Goal: Task Accomplishment & Management: Complete application form

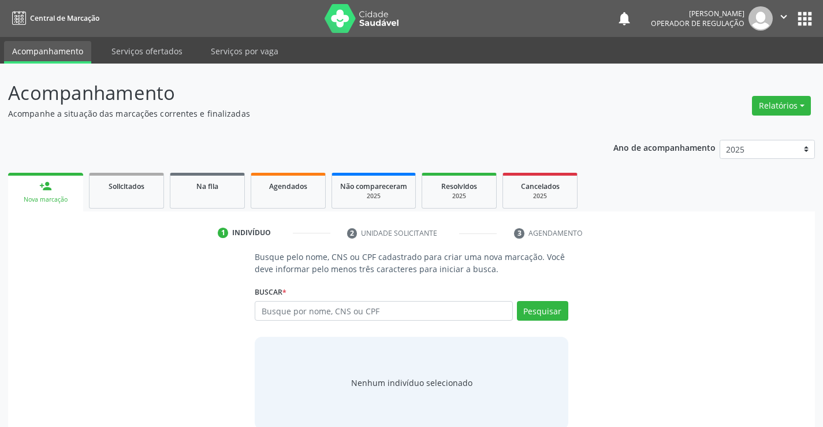
click at [368, 314] on input "text" at bounding box center [384, 311] width 258 height 20
click at [366, 311] on input "text" at bounding box center [384, 311] width 258 height 20
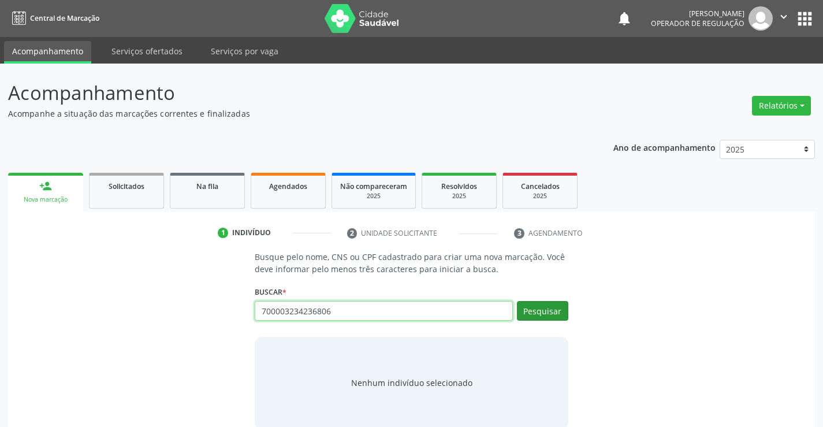
type input "700003234236806"
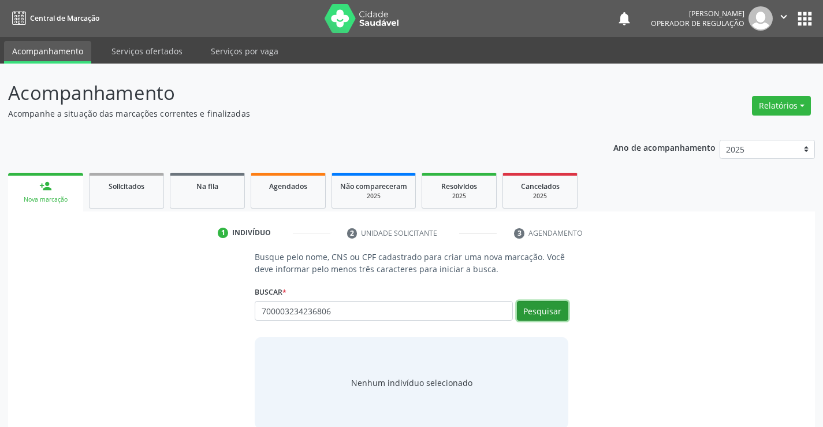
click at [550, 310] on button "Pesquisar" at bounding box center [542, 311] width 51 height 20
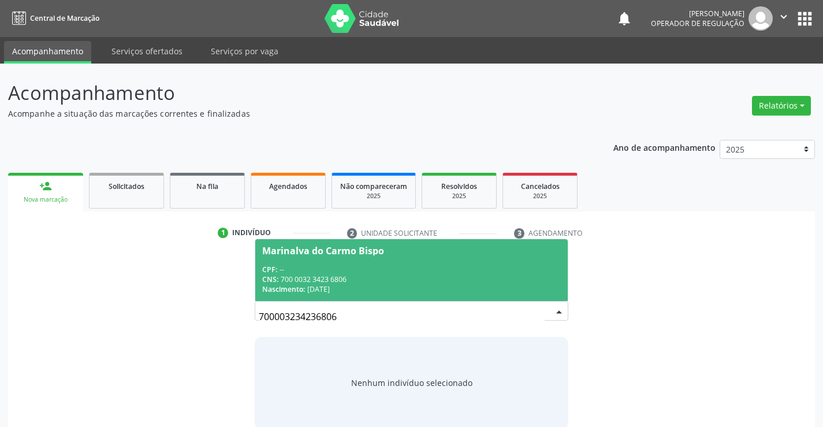
click at [357, 273] on div "CPF: --" at bounding box center [411, 269] width 298 height 10
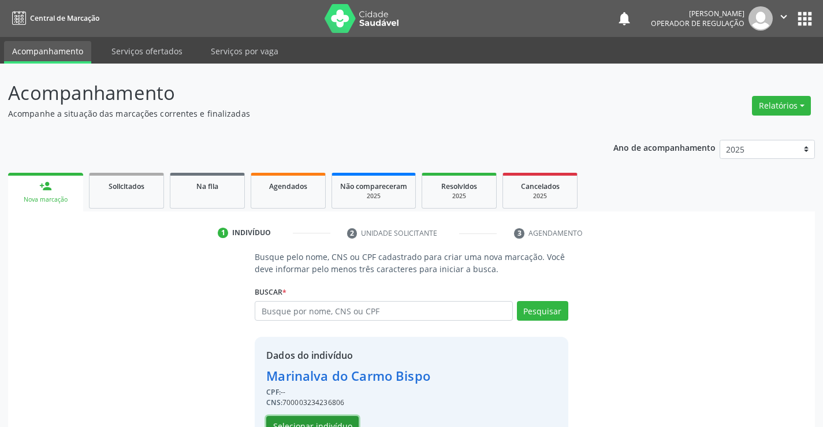
click at [312, 419] on button "Selecionar indivíduo" at bounding box center [312, 426] width 92 height 20
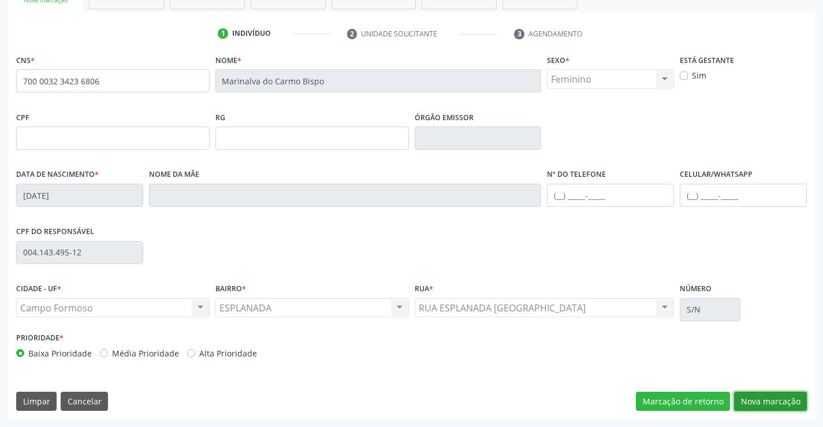
click at [766, 400] on button "Nova marcação" at bounding box center [770, 402] width 73 height 20
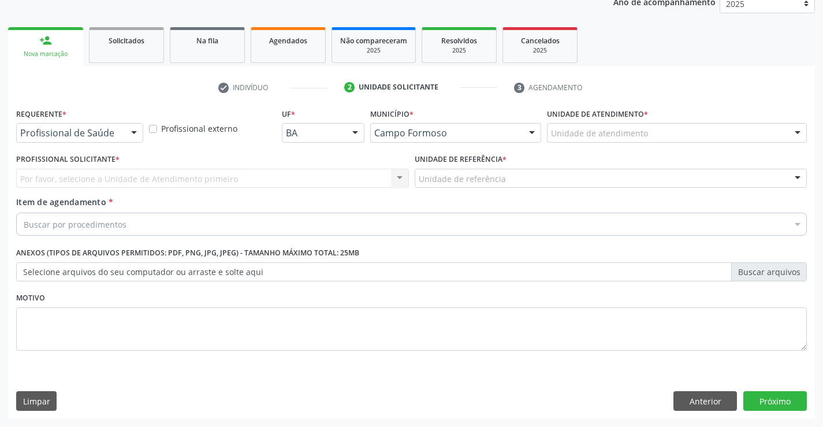
scroll to position [146, 0]
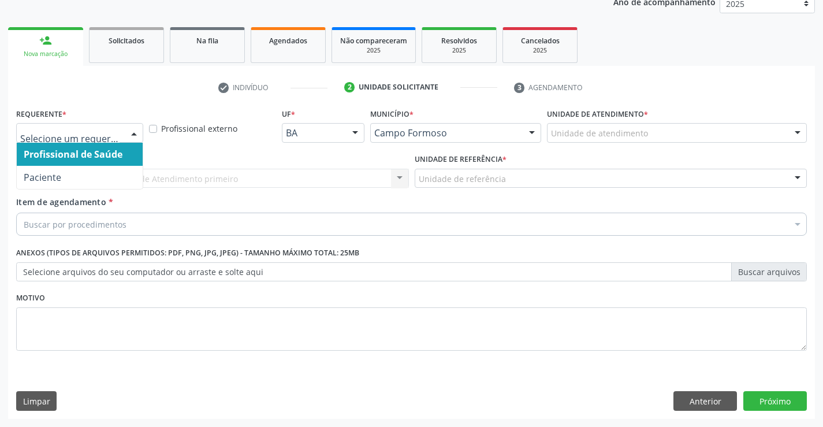
click at [68, 125] on div at bounding box center [79, 133] width 127 height 20
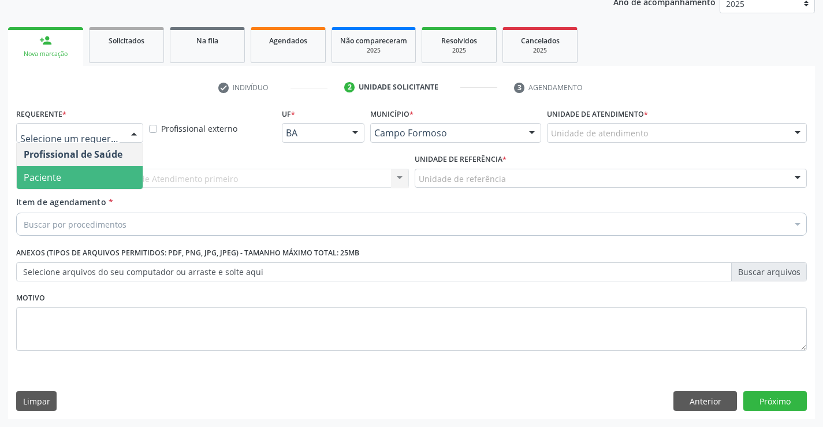
click at [75, 176] on span "Paciente" at bounding box center [80, 177] width 126 height 23
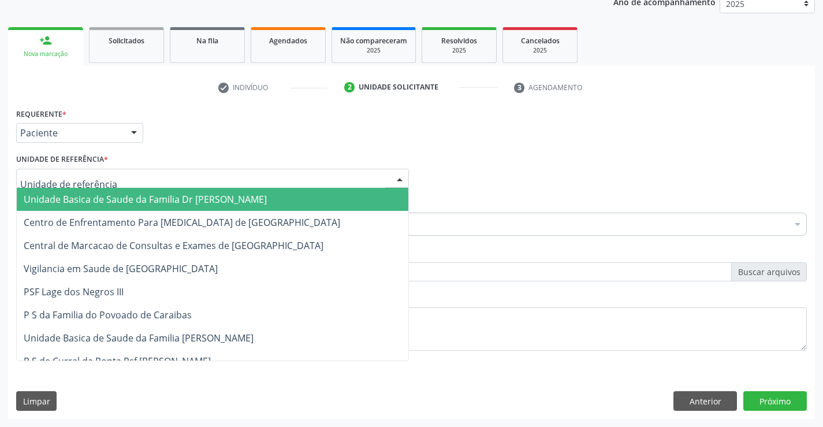
click at [106, 205] on span "Unidade Basica de Saude da Familia Dr [PERSON_NAME]" at bounding box center [145, 199] width 243 height 13
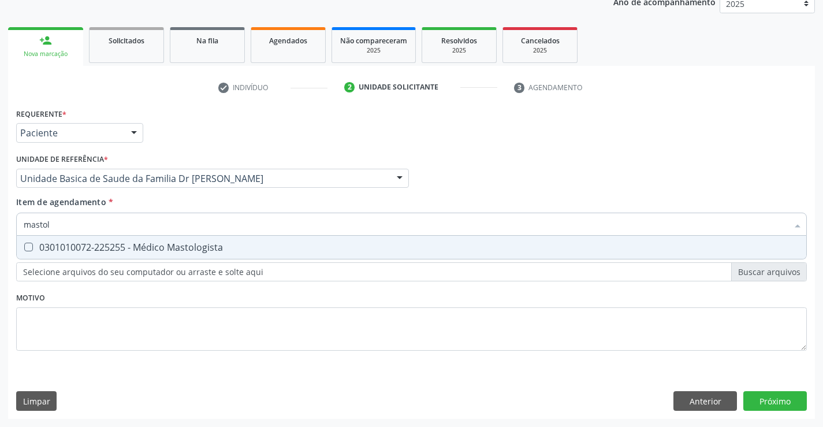
type input "mastolo"
click at [150, 247] on div "0301010072-225255 - Médico Mastologista" at bounding box center [412, 247] width 776 height 9
checkbox Mastologista "true"
click at [778, 400] on div "Requerente * Paciente Profissional de Saúde Paciente Nenhum resultado encontrad…" at bounding box center [411, 262] width 807 height 314
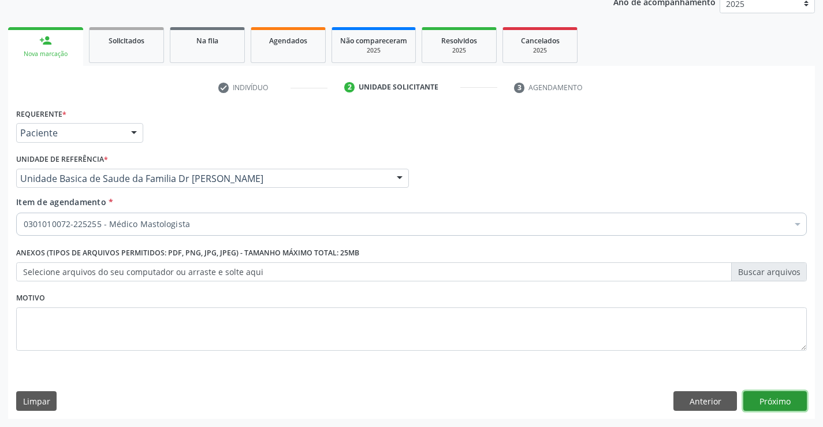
click at [778, 400] on button "Próximo" at bounding box center [775, 401] width 64 height 20
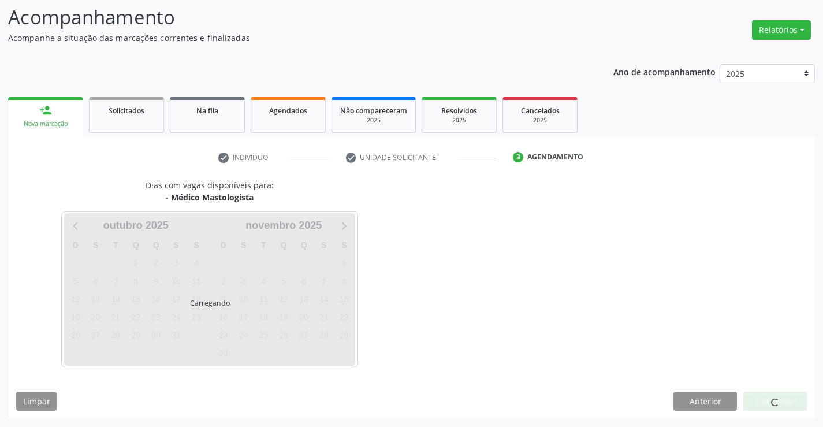
scroll to position [76, 0]
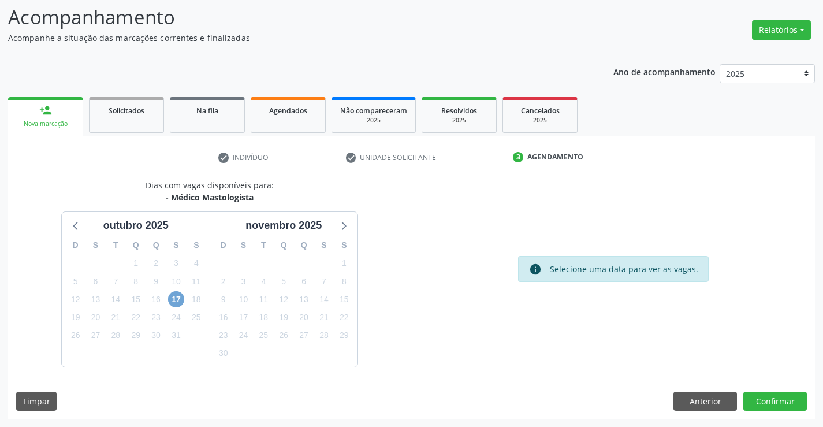
click at [173, 297] on span "17" at bounding box center [176, 299] width 16 height 16
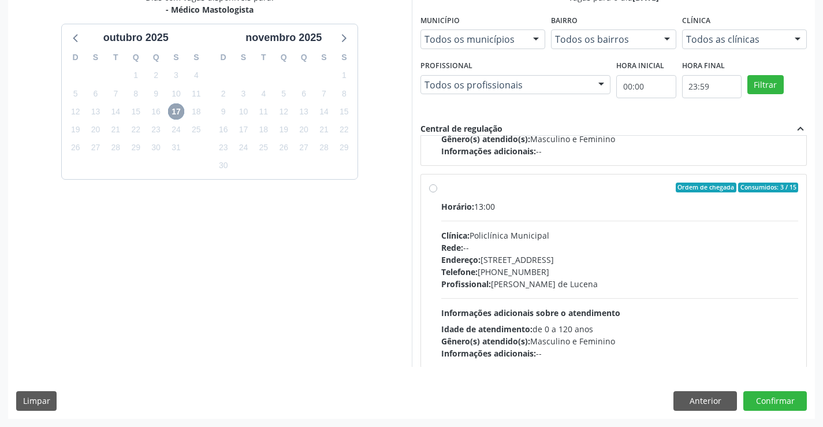
scroll to position [173, 0]
click at [534, 191] on div "Ordem de chegada Consumidos: 3 / 15" at bounding box center [619, 187] width 357 height 10
click at [437, 191] on input "Ordem de chegada Consumidos: 3 / 15 Horário: 13:00 Clínica: Policlínica Municip…" at bounding box center [433, 187] width 8 height 10
radio input "true"
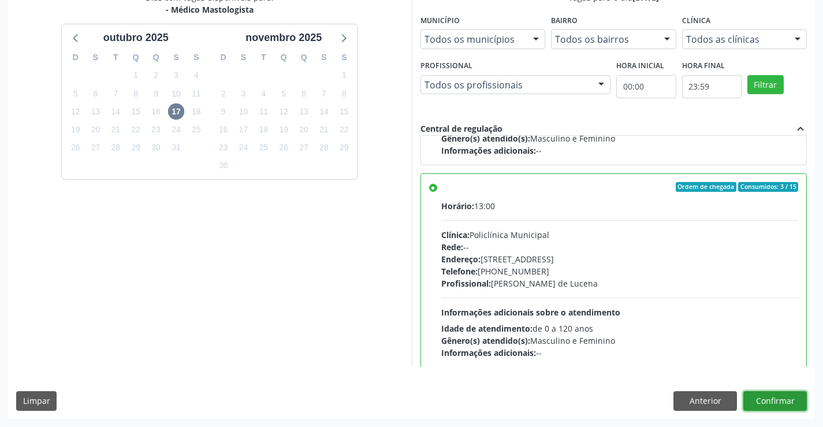
click at [766, 397] on button "Confirmar" at bounding box center [775, 401] width 64 height 20
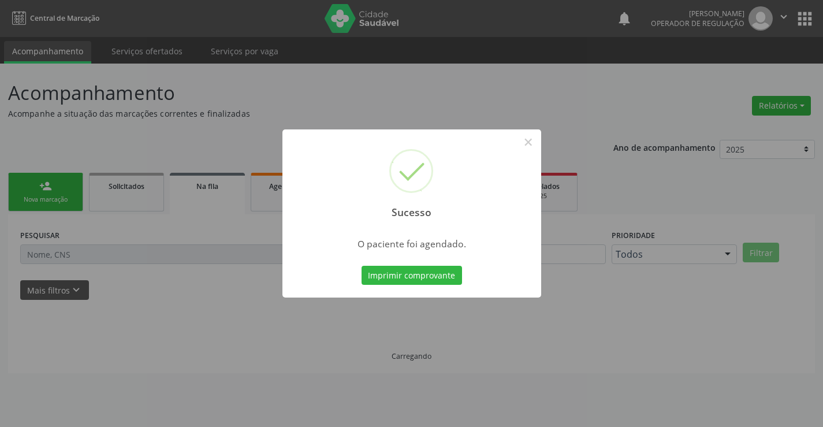
scroll to position [0, 0]
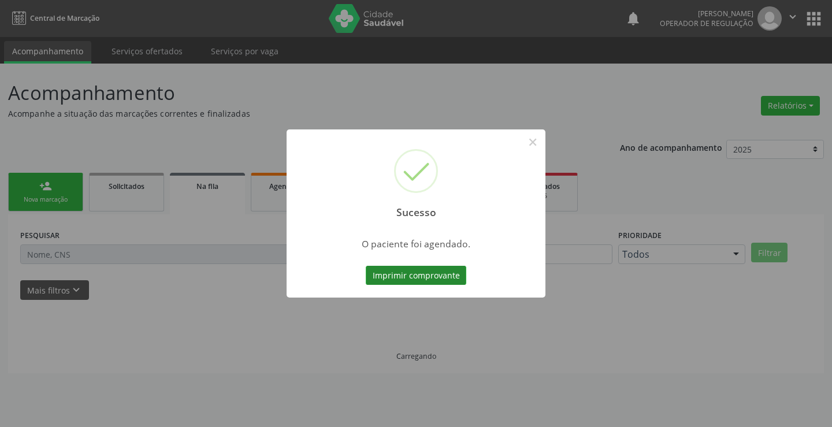
click at [422, 275] on button "Imprimir comprovante" at bounding box center [416, 276] width 100 height 20
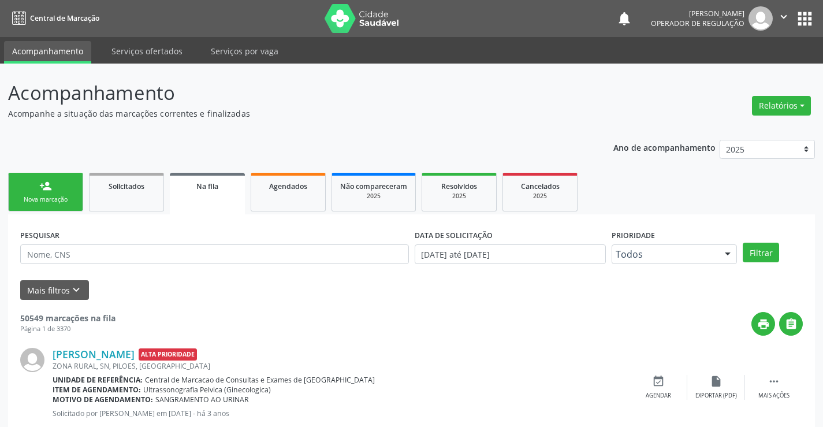
click at [58, 194] on link "person_add Nova marcação" at bounding box center [45, 192] width 75 height 39
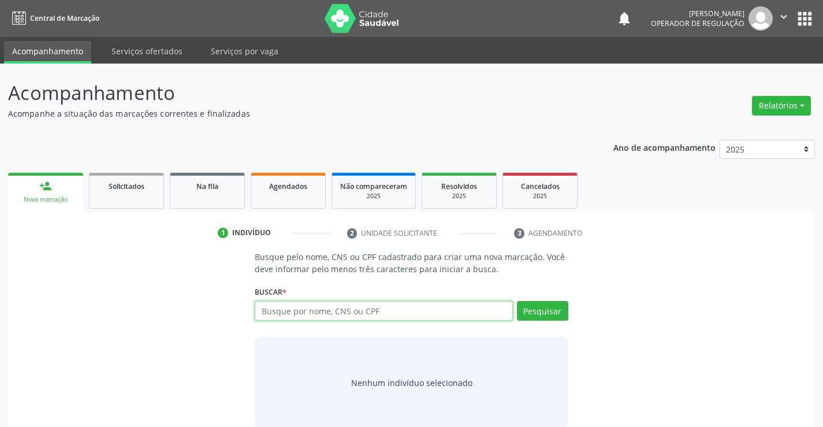
click at [385, 309] on input "text" at bounding box center [384, 311] width 258 height 20
type input "702308112022214"
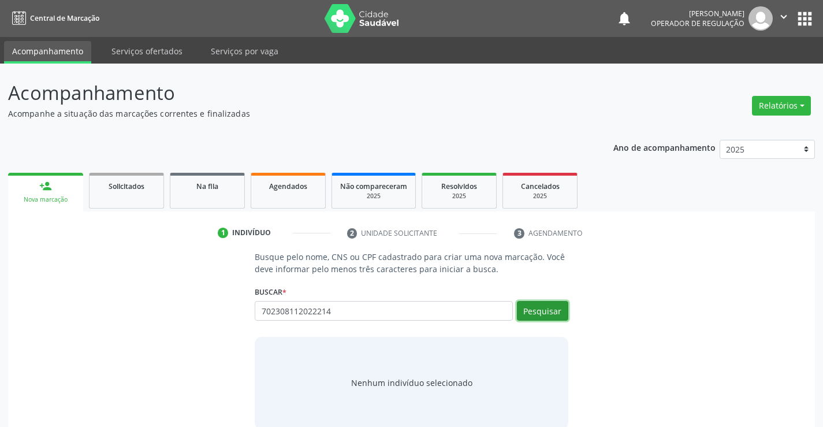
click at [547, 312] on button "Pesquisar" at bounding box center [542, 311] width 51 height 20
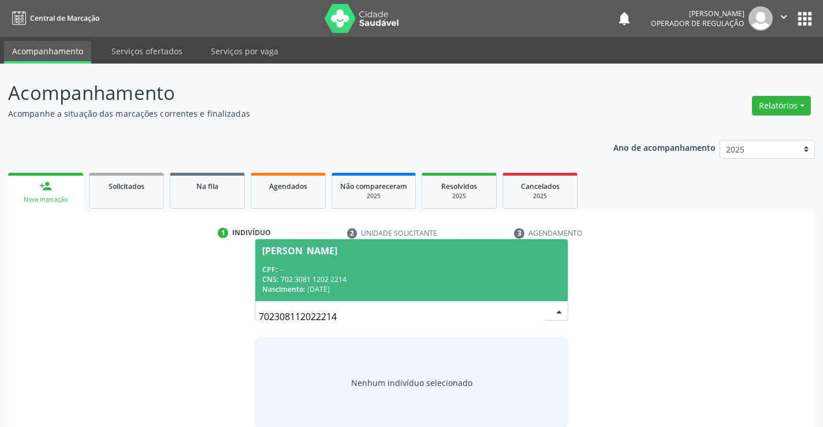
click at [441, 268] on div "CPF: --" at bounding box center [411, 269] width 298 height 10
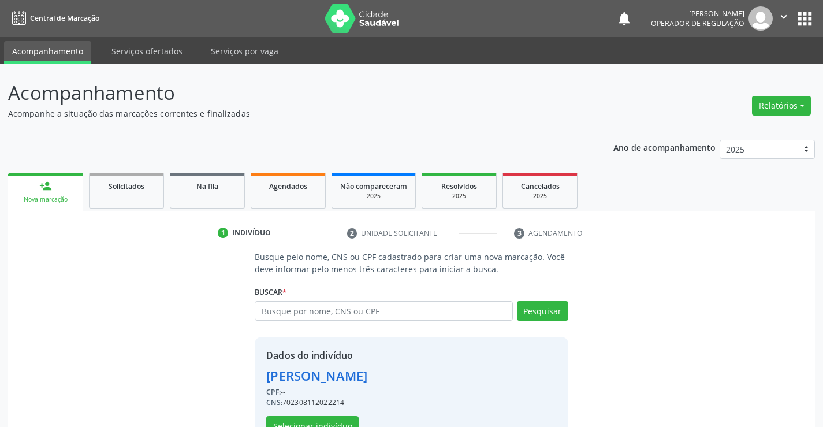
scroll to position [36, 0]
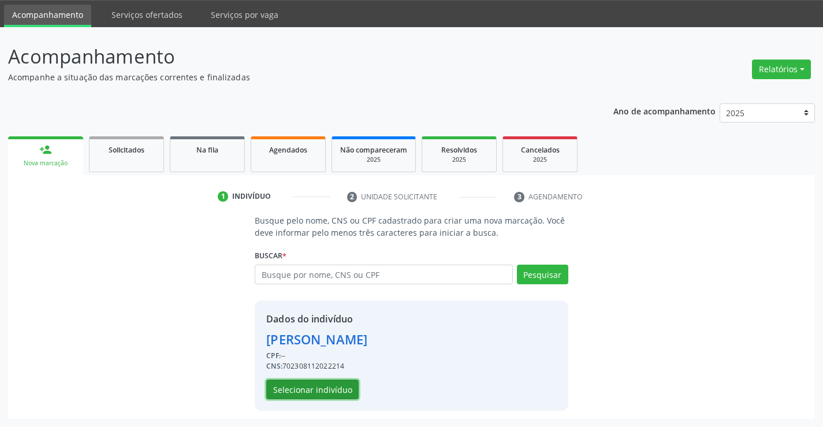
click at [317, 386] on button "Selecionar indivíduo" at bounding box center [312, 389] width 92 height 20
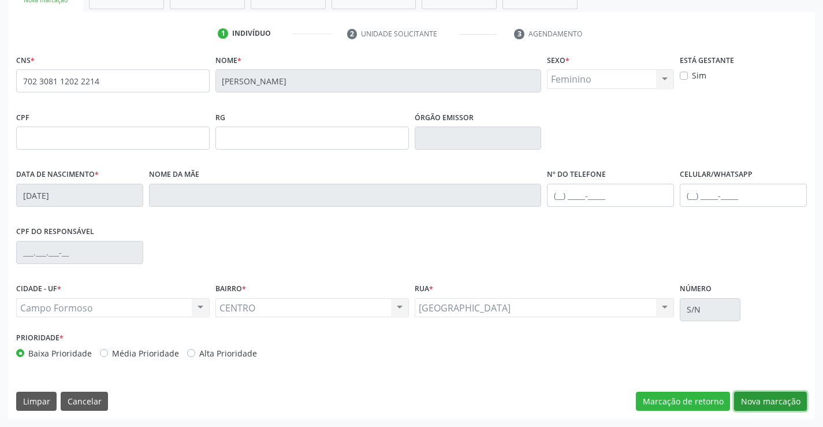
click at [773, 397] on button "Nova marcação" at bounding box center [770, 402] width 73 height 20
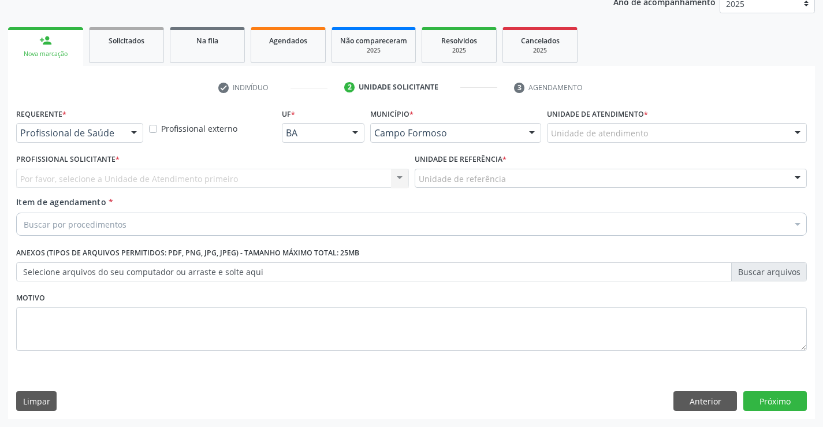
scroll to position [146, 0]
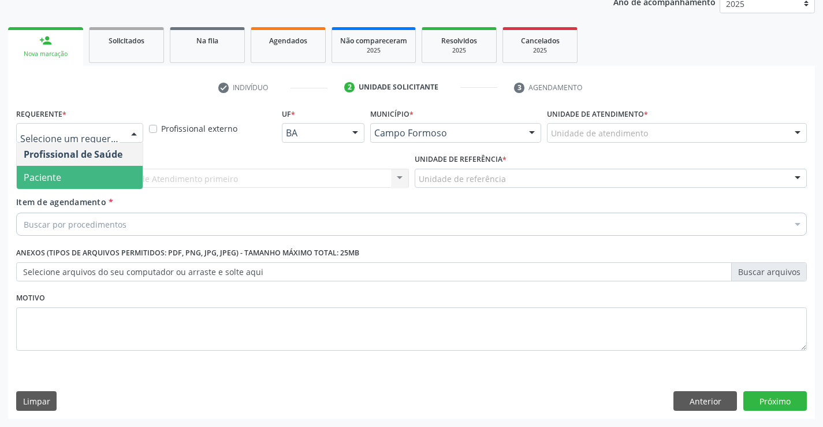
click at [78, 178] on span "Paciente" at bounding box center [80, 177] width 126 height 23
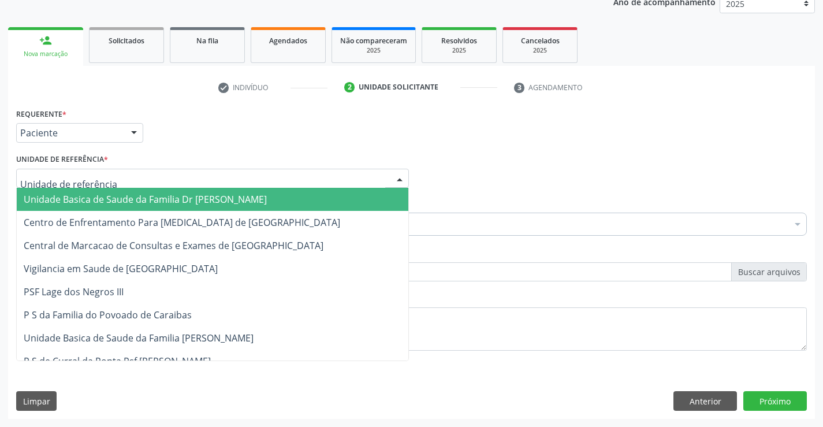
click at [92, 193] on span "Unidade Basica de Saude da Familia Dr [PERSON_NAME]" at bounding box center [145, 199] width 243 height 13
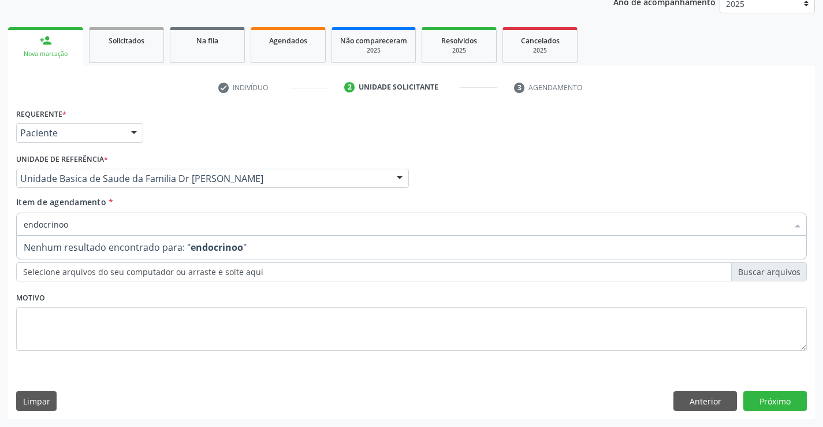
type input "endocrino"
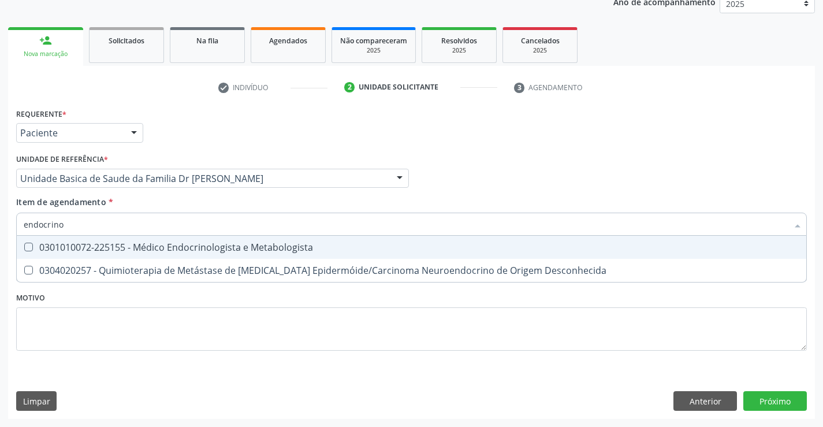
click at [232, 243] on div "0301010072-225155 - Médico Endocrinologista e Metabologista" at bounding box center [412, 247] width 776 height 9
checkbox Metabologista "true"
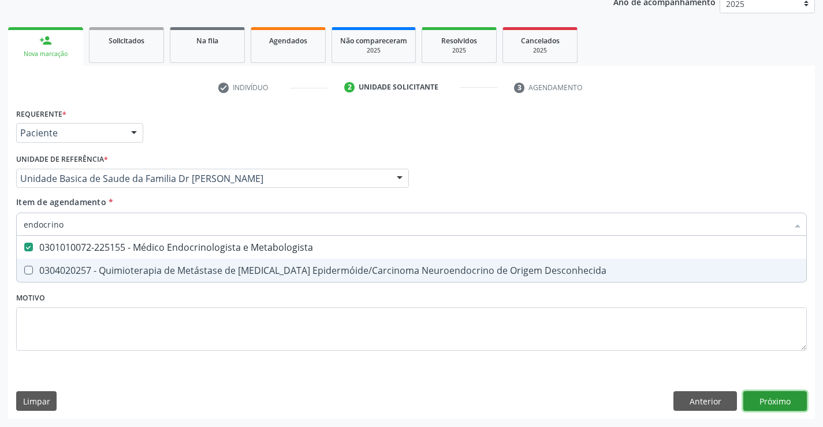
click at [774, 399] on div "Requerente * Paciente Profissional de Saúde Paciente Nenhum resultado encontrad…" at bounding box center [411, 262] width 807 height 314
checkbox Desconhecida "true"
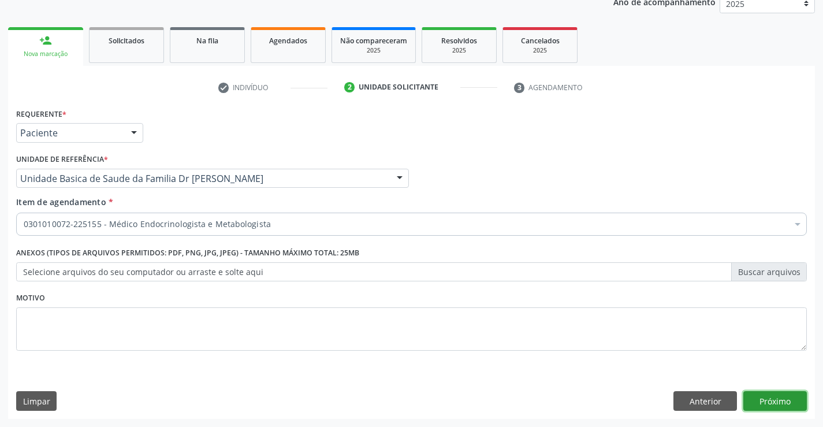
click at [770, 398] on button "Próximo" at bounding box center [775, 401] width 64 height 20
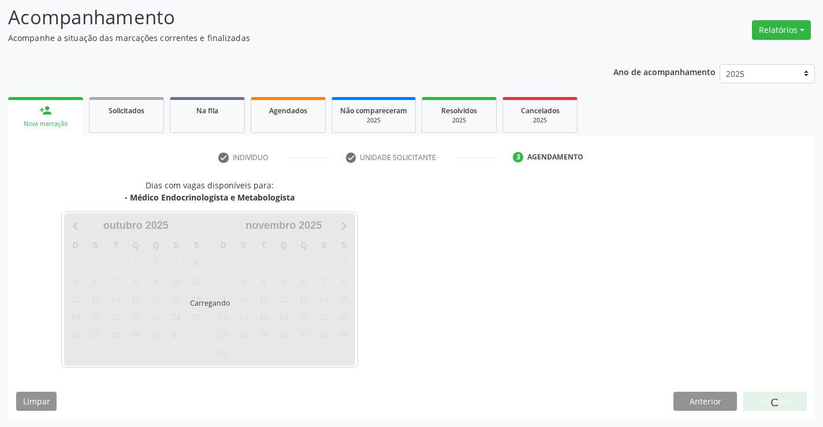
scroll to position [76, 0]
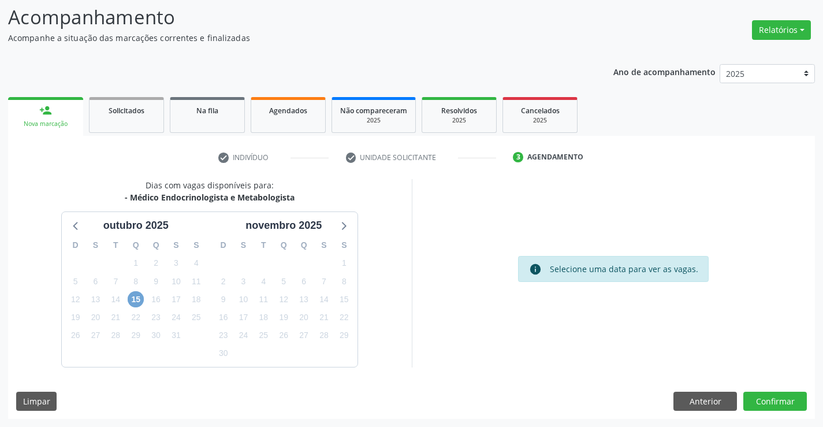
click at [134, 300] on span "15" at bounding box center [136, 299] width 16 height 16
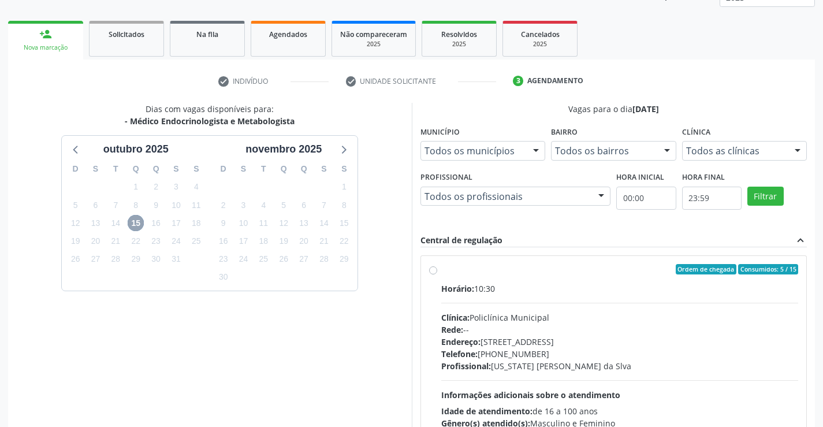
scroll to position [243, 0]
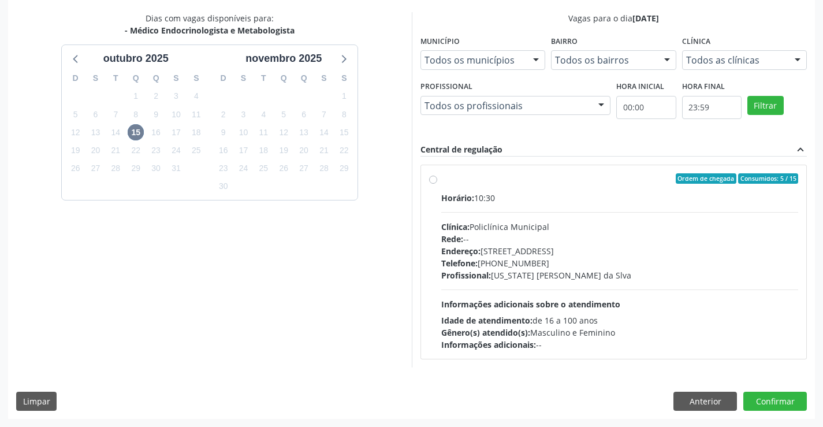
click at [561, 189] on label "Ordem de chegada Consumidos: 5 / 15 Horário: 10:30 Clínica: Policlínica Municip…" at bounding box center [619, 261] width 357 height 177
click at [437, 184] on input "Ordem de chegada Consumidos: 5 / 15 Horário: 10:30 Clínica: Policlínica Municip…" at bounding box center [433, 178] width 8 height 10
radio input "true"
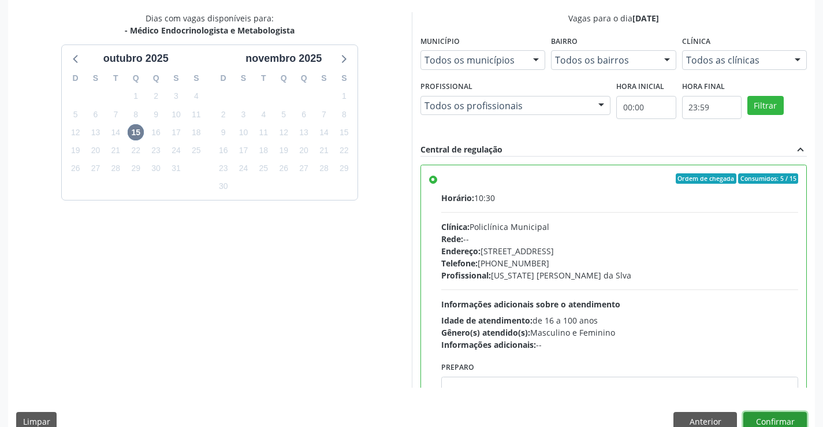
click at [769, 418] on button "Confirmar" at bounding box center [775, 422] width 64 height 20
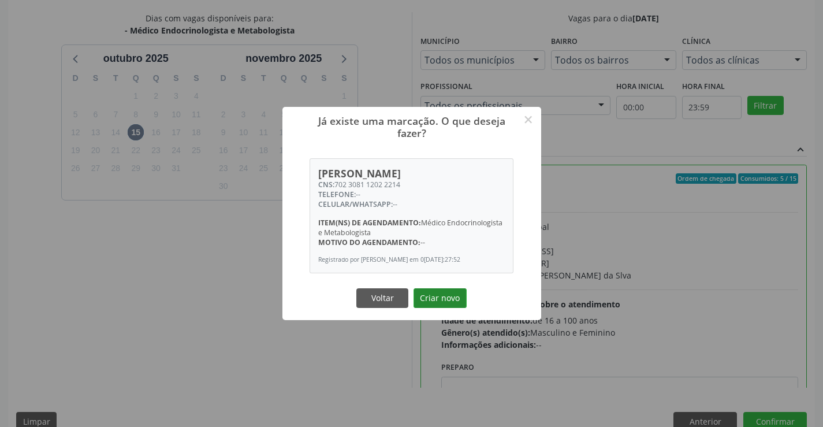
click at [427, 292] on button "Criar novo" at bounding box center [439, 298] width 53 height 20
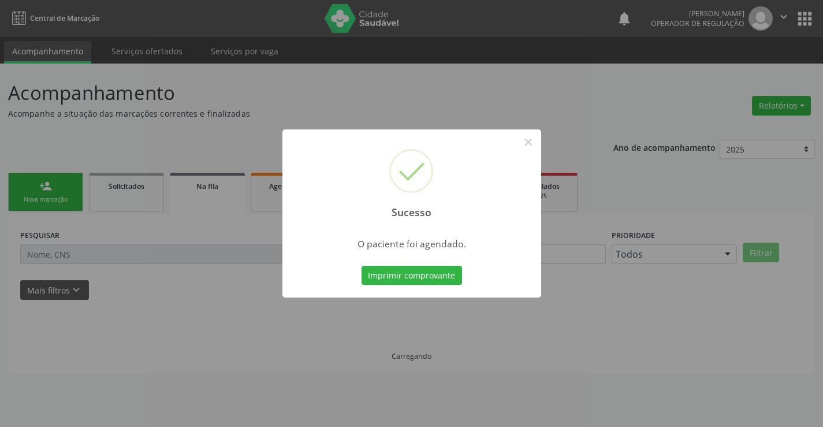
scroll to position [0, 0]
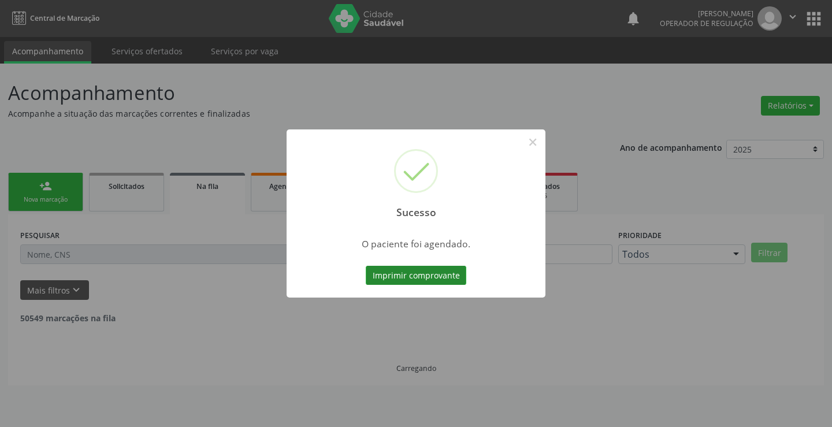
click at [430, 274] on button "Imprimir comprovante" at bounding box center [416, 276] width 100 height 20
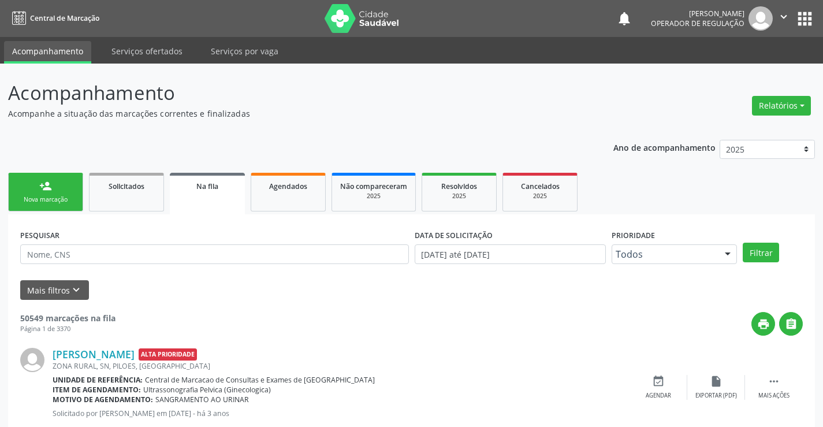
click at [36, 190] on link "person_add Nova marcação" at bounding box center [45, 192] width 75 height 39
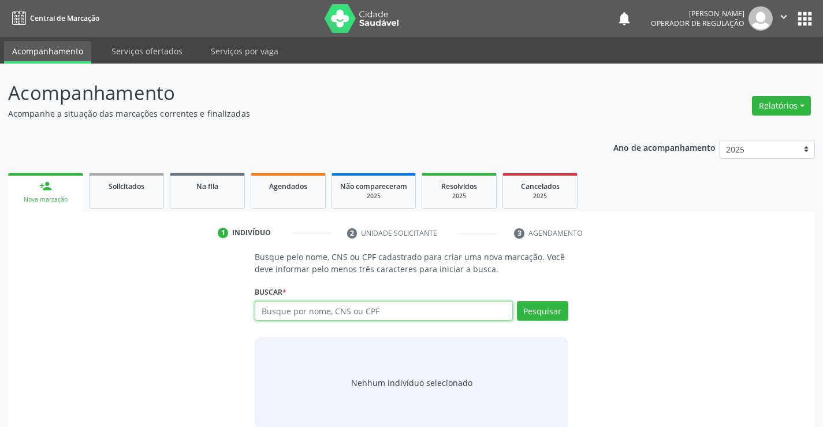
click at [407, 309] on input "text" at bounding box center [384, 311] width 258 height 20
type input "702308112022214"
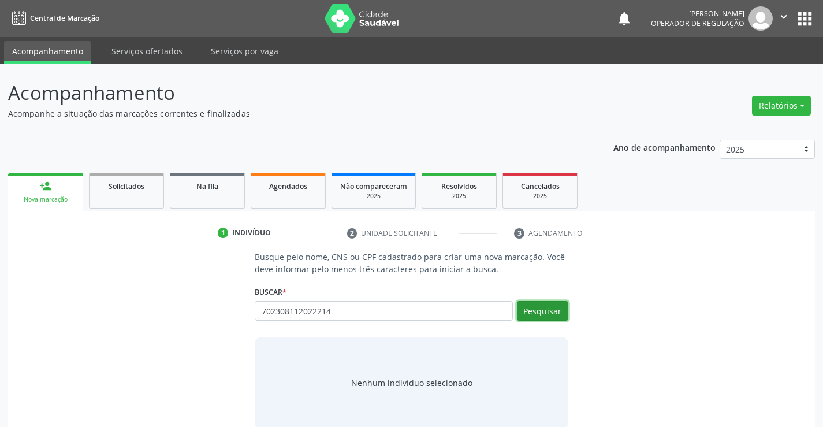
click at [550, 311] on button "Pesquisar" at bounding box center [542, 311] width 51 height 20
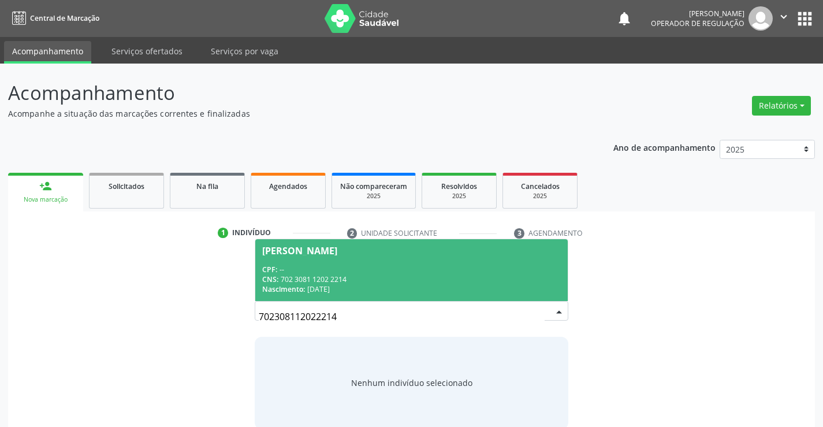
click at [389, 255] on span "[PERSON_NAME] CPF: -- CNS: 702 3081 1202 2214 Nascimento: [DATE]" at bounding box center [411, 270] width 312 height 62
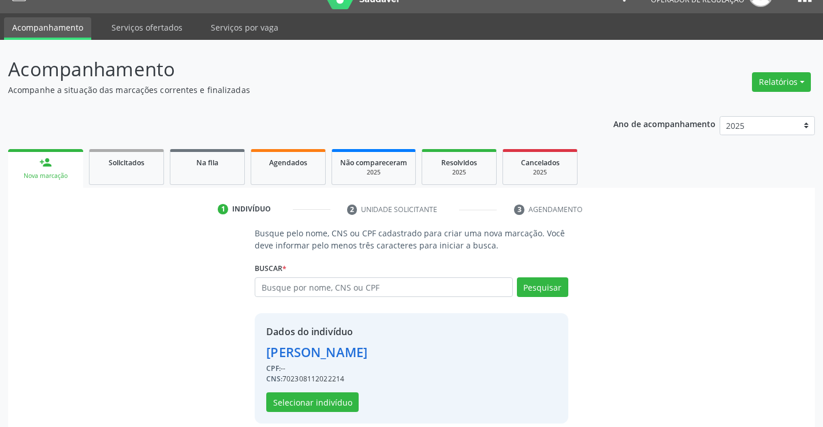
scroll to position [36, 0]
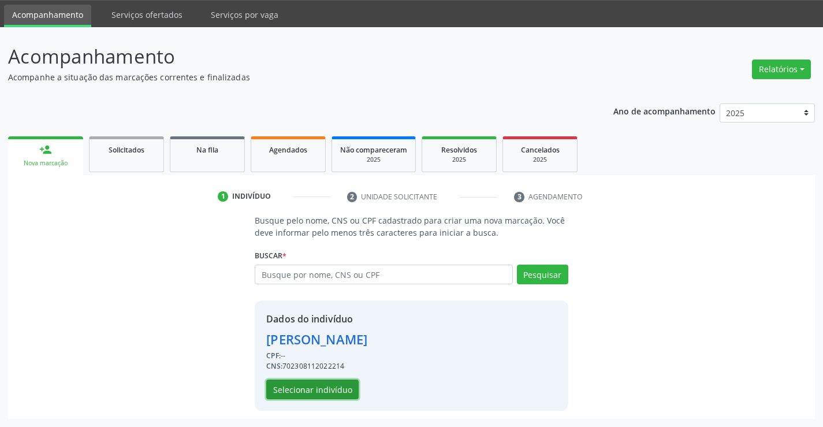
click at [292, 390] on button "Selecionar indivíduo" at bounding box center [312, 389] width 92 height 20
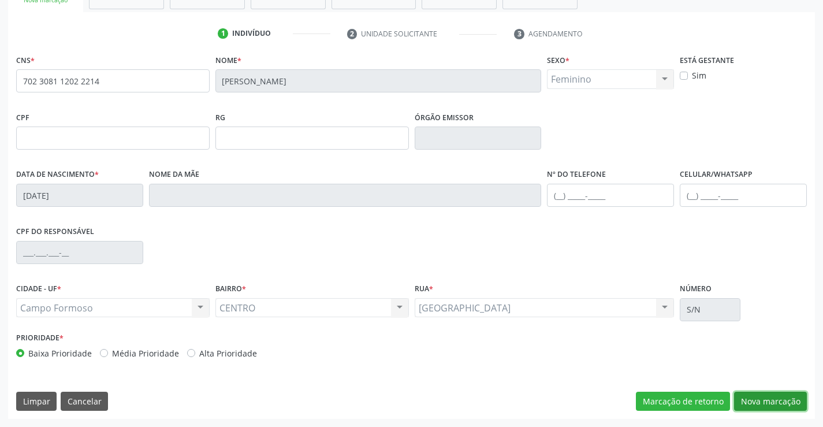
click at [771, 398] on button "Nova marcação" at bounding box center [770, 402] width 73 height 20
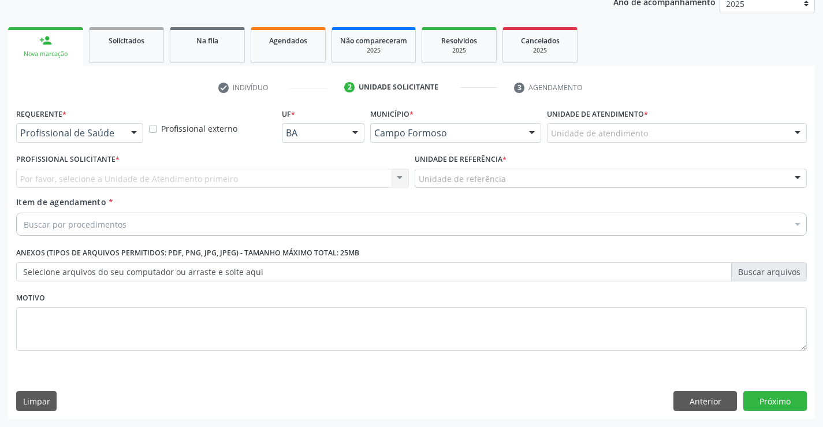
scroll to position [146, 0]
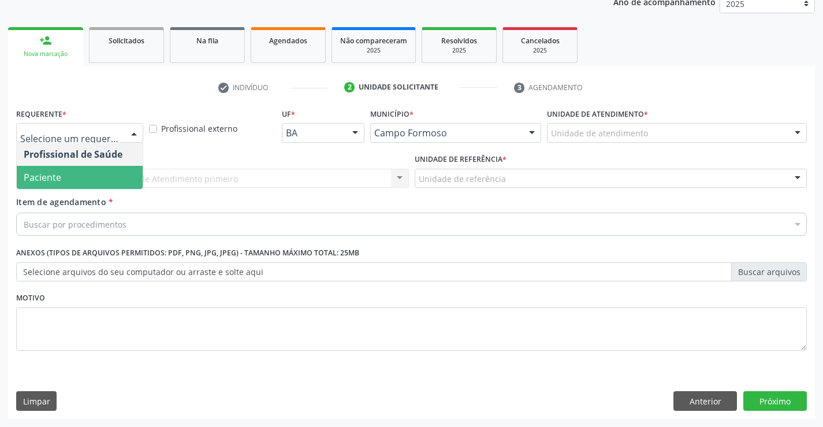
click at [56, 175] on span "Paciente" at bounding box center [43, 177] width 38 height 13
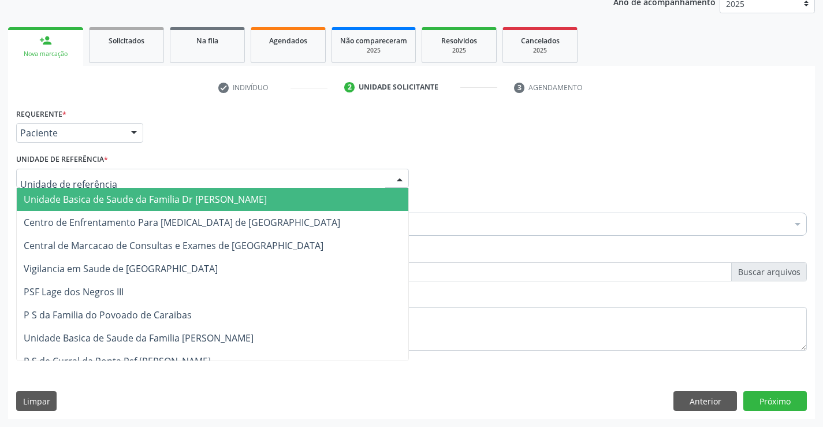
click at [84, 200] on span "Unidade Basica de Saude da Familia Dr [PERSON_NAME]" at bounding box center [145, 199] width 243 height 13
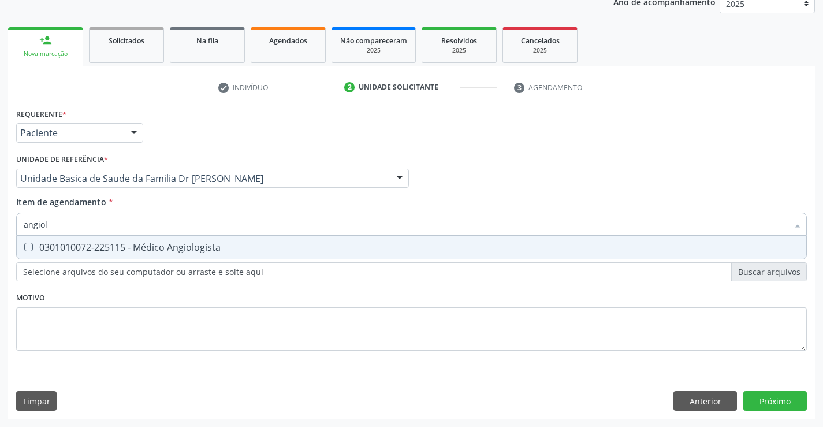
type input "angiolo"
click at [166, 244] on div "0301010072-225115 - Médico Angiologista" at bounding box center [412, 247] width 776 height 9
checkbox Angiologista "true"
click at [776, 396] on div "Requerente * Paciente Profissional de Saúde Paciente Nenhum resultado encontrad…" at bounding box center [411, 262] width 807 height 314
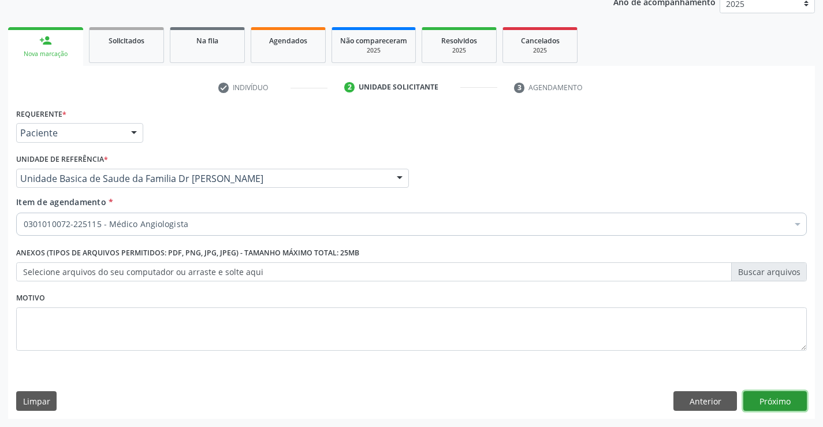
click at [776, 396] on button "Próximo" at bounding box center [775, 401] width 64 height 20
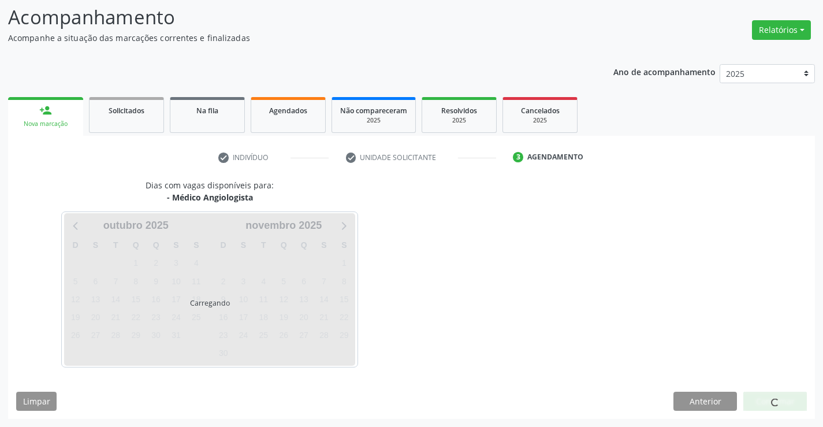
scroll to position [110, 0]
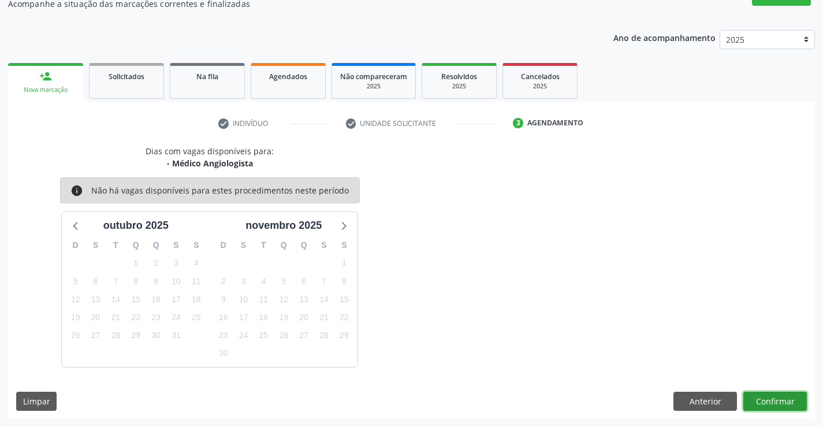
click at [776, 396] on button "Confirmar" at bounding box center [775, 402] width 64 height 20
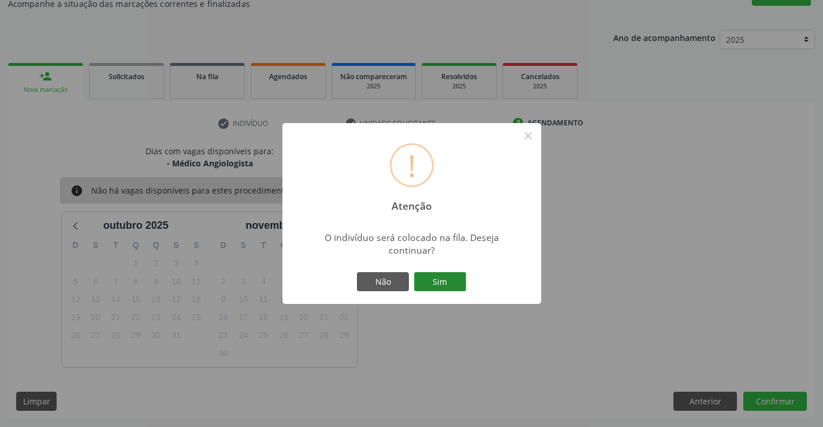
click at [446, 277] on button "Sim" at bounding box center [440, 282] width 52 height 20
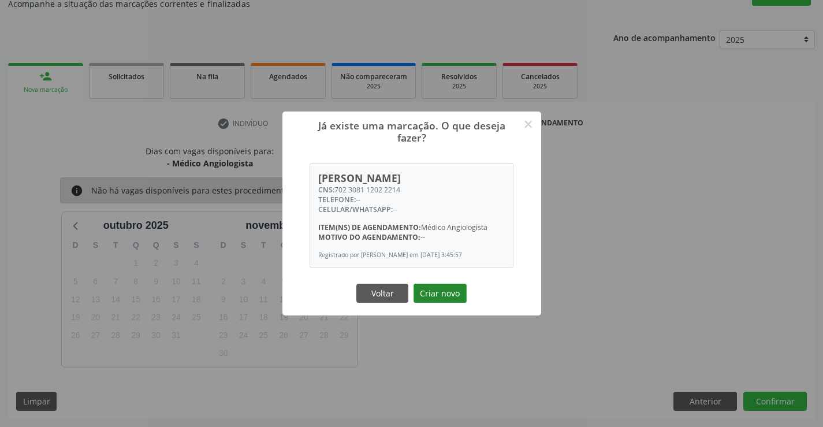
click at [442, 292] on button "Criar novo" at bounding box center [439, 294] width 53 height 20
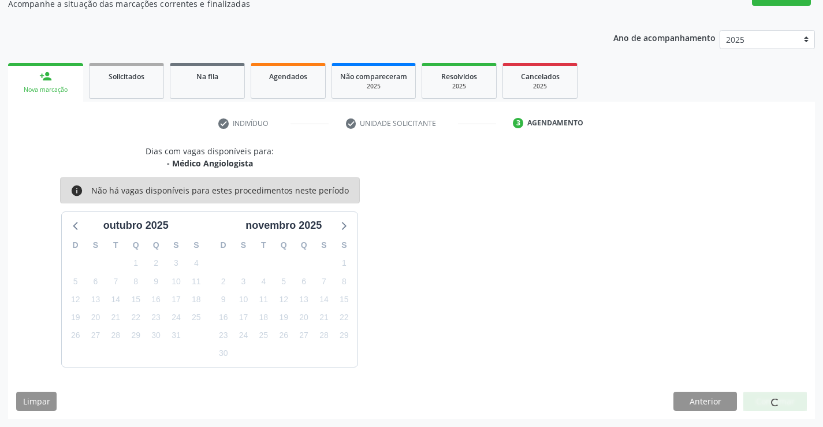
scroll to position [0, 0]
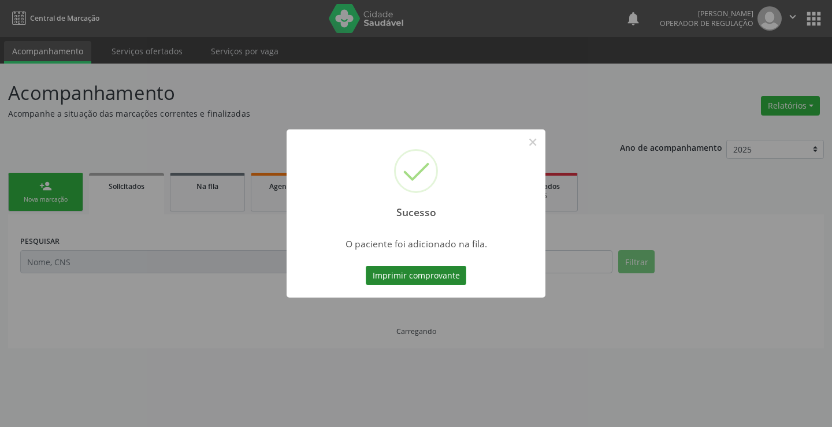
click at [415, 270] on button "Imprimir comprovante" at bounding box center [416, 276] width 100 height 20
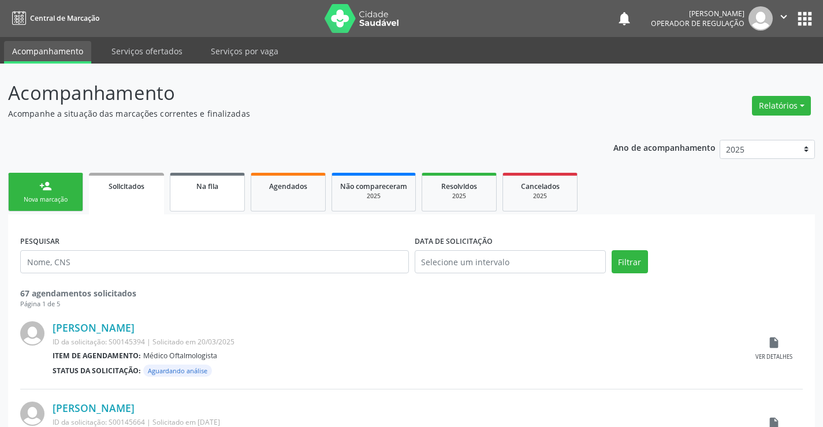
click at [214, 189] on span "Na fila" at bounding box center [207, 186] width 22 height 10
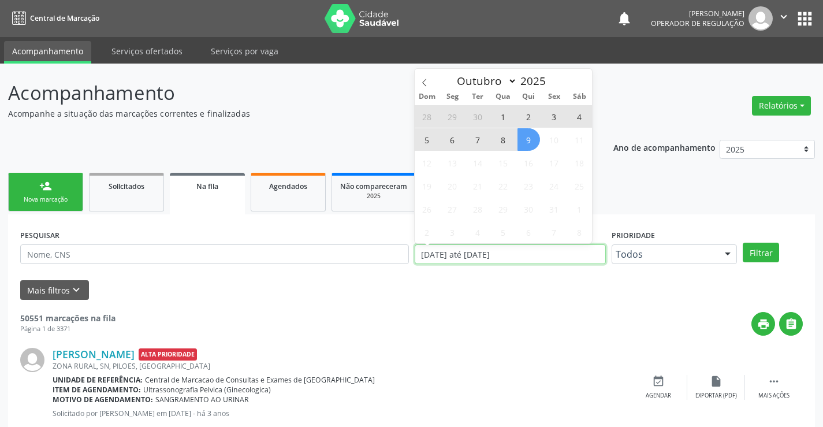
drag, startPoint x: 525, startPoint y: 255, endPoint x: 401, endPoint y: 269, distance: 125.5
click at [399, 269] on div "PESQUISAR DATA DE SOLICITAÇÃO [DATE] até [DATE] Prioridade Todos Todos Baixa Pr…" at bounding box center [411, 248] width 788 height 45
type input "2023"
select select "0"
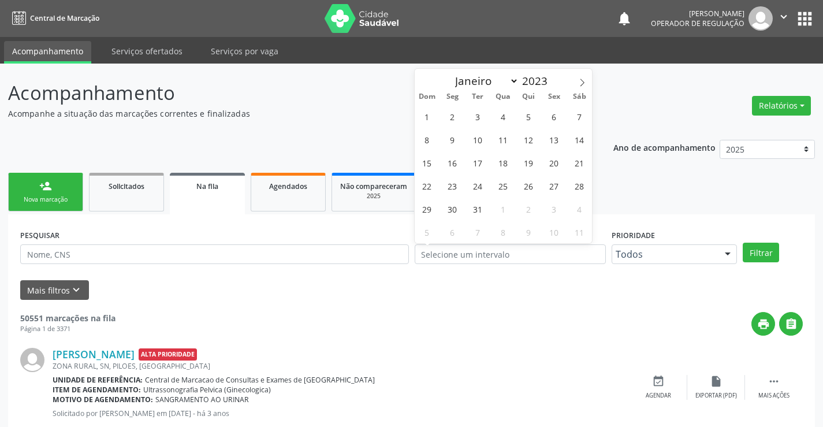
click at [218, 188] on span "Na fila" at bounding box center [207, 186] width 22 height 10
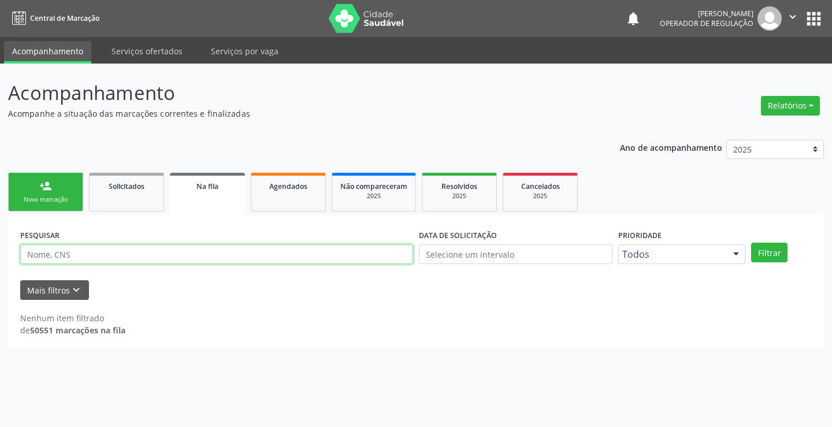
click at [135, 259] on input "text" at bounding box center [216, 254] width 393 height 20
type input "702308112022214"
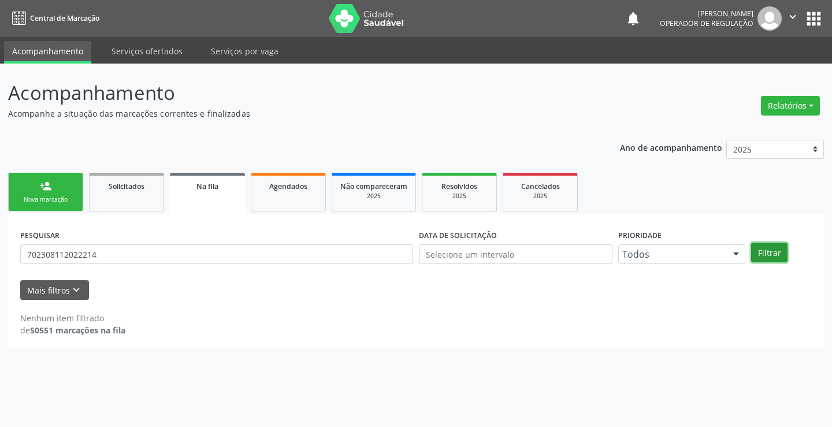
click at [767, 251] on button "Filtrar" at bounding box center [769, 253] width 36 height 20
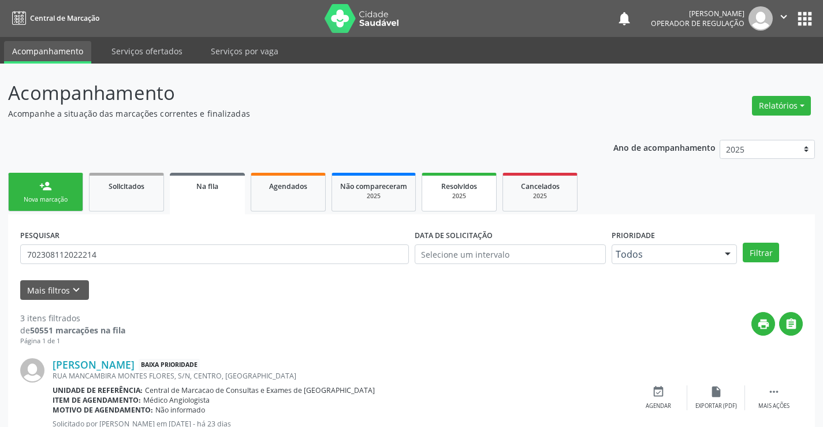
scroll to position [249, 0]
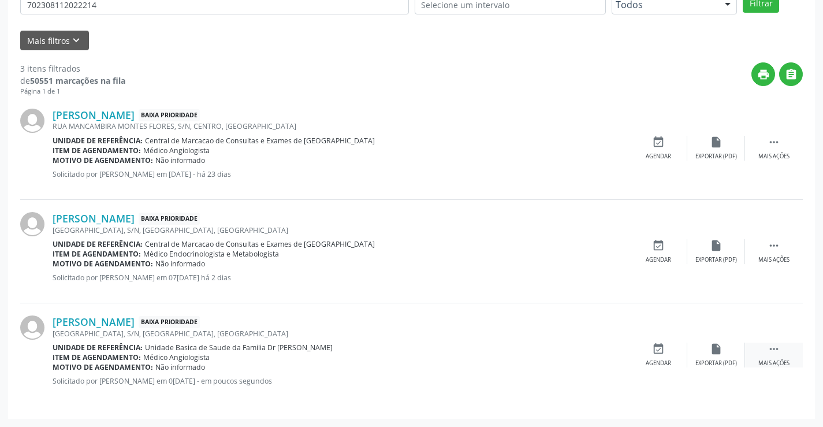
click at [776, 349] on icon "" at bounding box center [773, 348] width 13 height 13
click at [603, 355] on icon "print" at bounding box center [600, 348] width 13 height 13
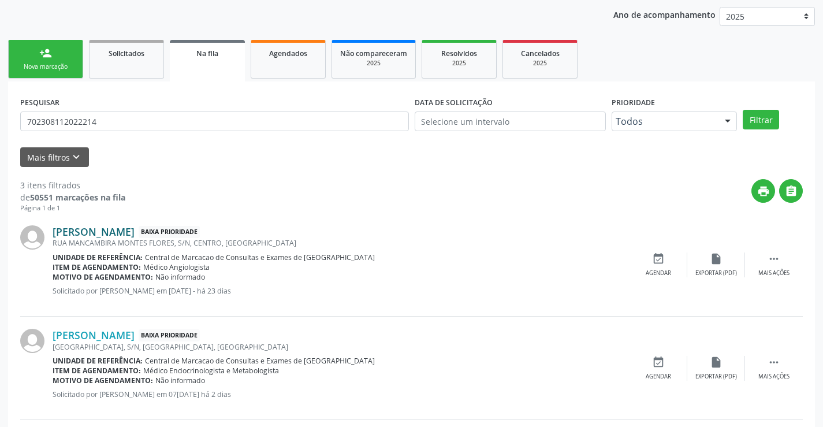
scroll to position [0, 0]
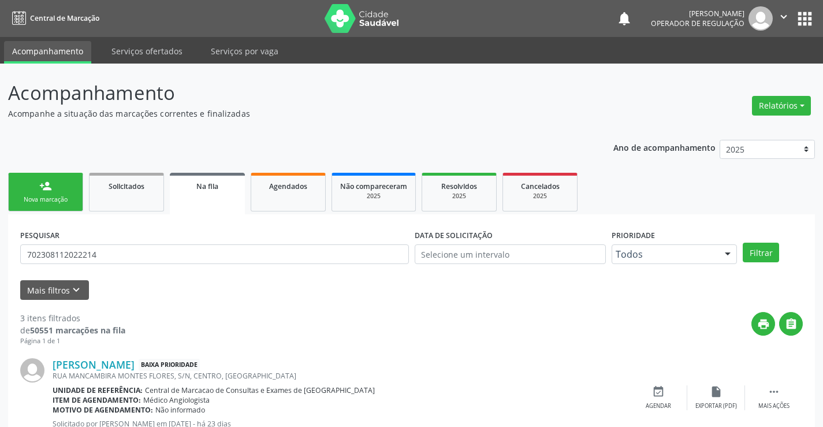
click at [50, 202] on div "Nova marcação" at bounding box center [46, 199] width 58 height 9
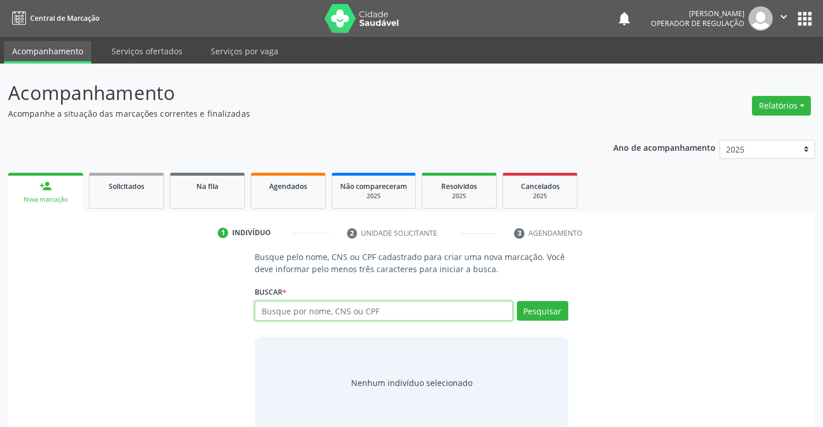
click at [370, 313] on input "text" at bounding box center [384, 311] width 258 height 20
type input "[PERSON_NAME]"
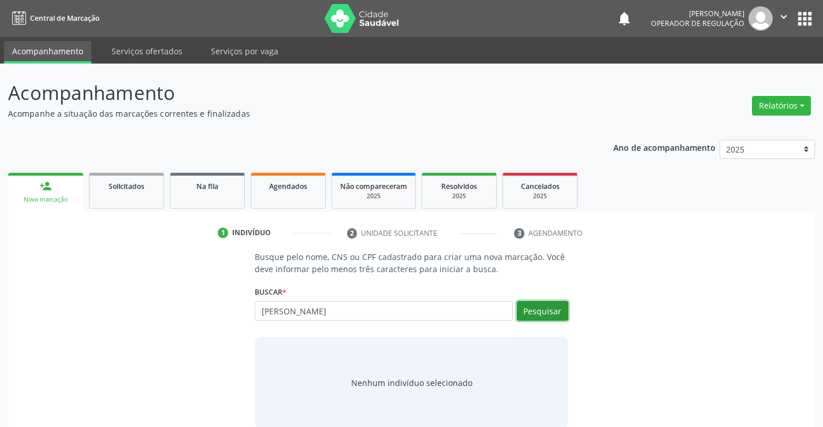
click at [546, 307] on button "Pesquisar" at bounding box center [542, 311] width 51 height 20
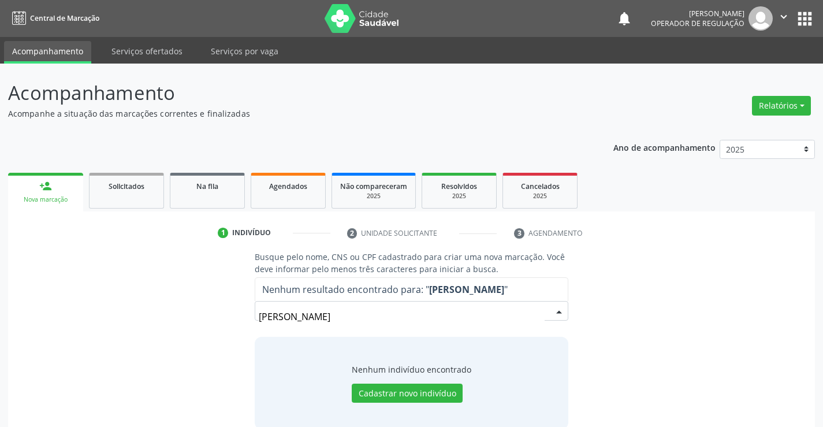
click at [617, 293] on div "Busque pelo nome, CNS ou CPF cadastrado para criar uma nova marcação. Você deve…" at bounding box center [411, 340] width 791 height 178
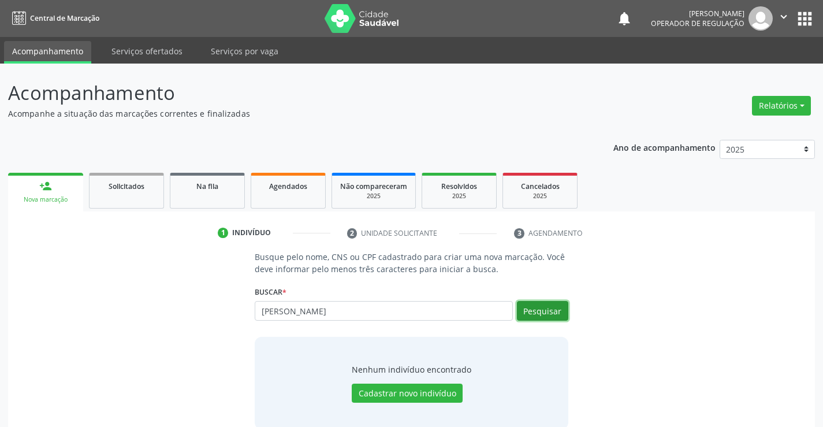
click at [533, 311] on button "Pesquisar" at bounding box center [542, 311] width 51 height 20
type input "v"
type input "03327672563"
click at [557, 309] on button "Pesquisar" at bounding box center [542, 311] width 51 height 20
type input "0"
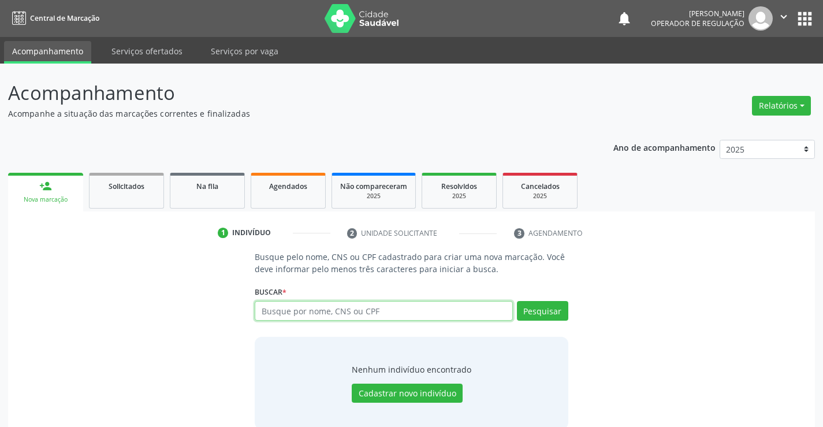
click at [336, 318] on input "text" at bounding box center [384, 311] width 258 height 20
type input "709002880593717"
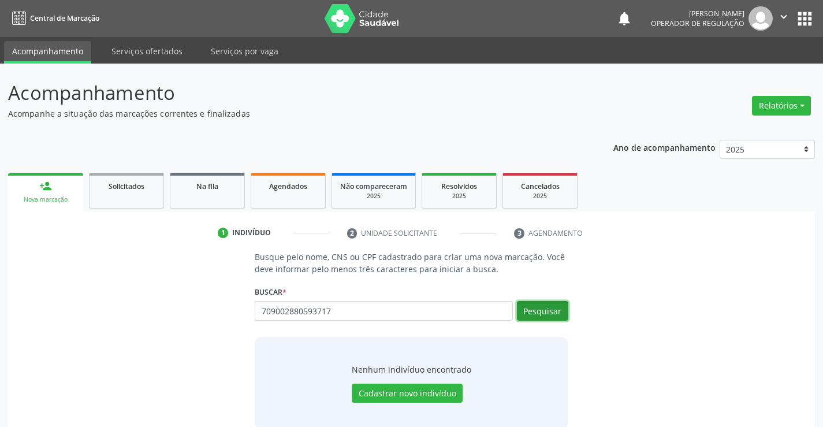
click at [549, 306] on button "Pesquisar" at bounding box center [542, 311] width 51 height 20
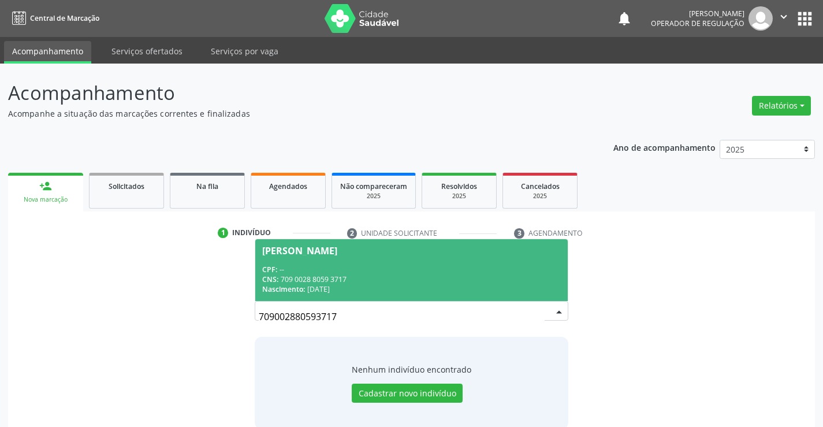
click at [333, 258] on span "[PERSON_NAME] CPF: -- CNS: 709 0028 8059 3717 Nascimento: [DATE]" at bounding box center [411, 270] width 312 height 62
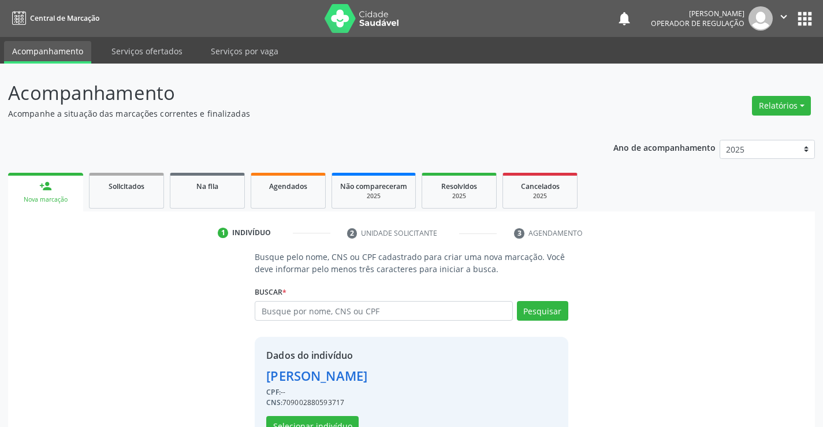
scroll to position [36, 0]
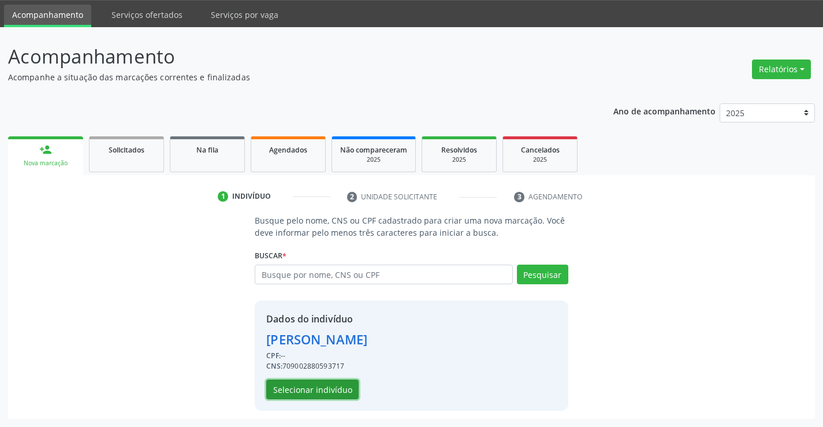
click at [305, 392] on button "Selecionar indivíduo" at bounding box center [312, 389] width 92 height 20
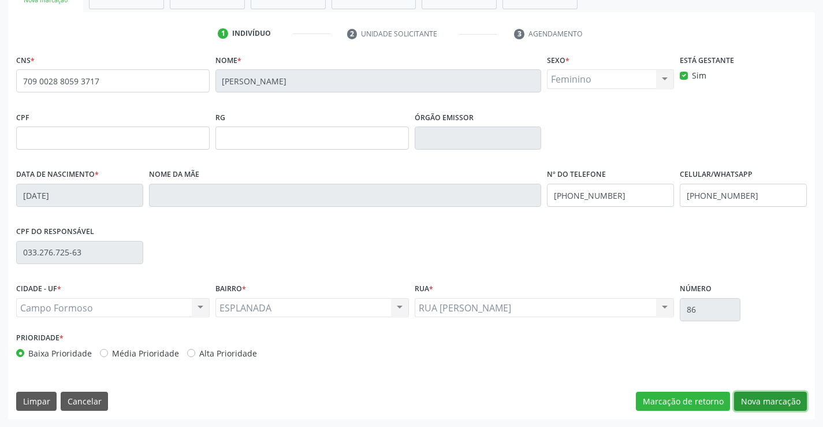
click at [763, 400] on button "Nova marcação" at bounding box center [770, 402] width 73 height 20
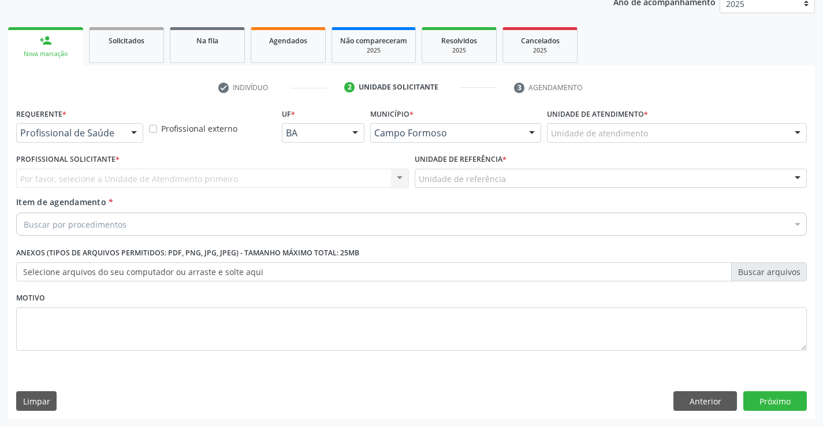
scroll to position [146, 0]
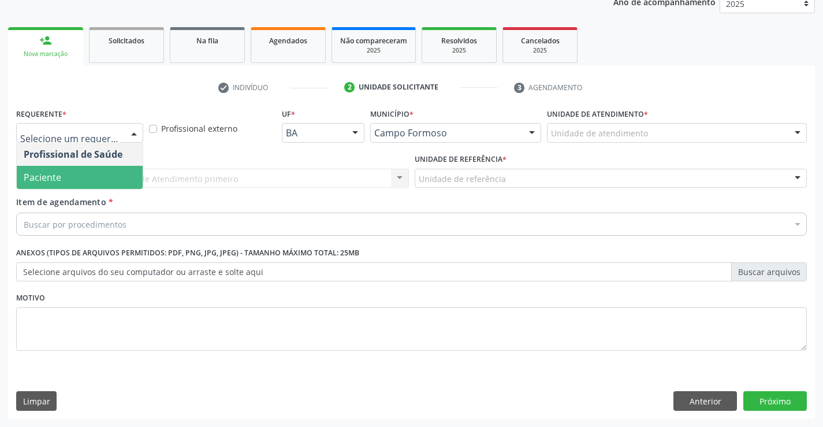
click at [56, 176] on span "Paciente" at bounding box center [43, 177] width 38 height 13
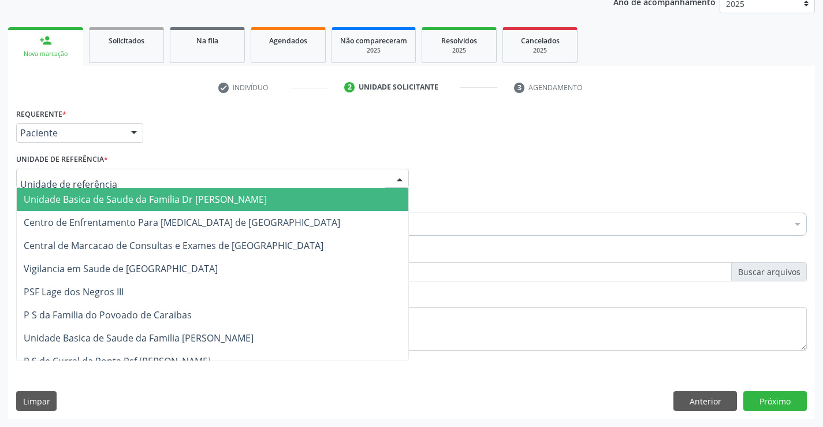
click at [81, 200] on span "Unidade Basica de Saude da Familia Dr [PERSON_NAME]" at bounding box center [145, 199] width 243 height 13
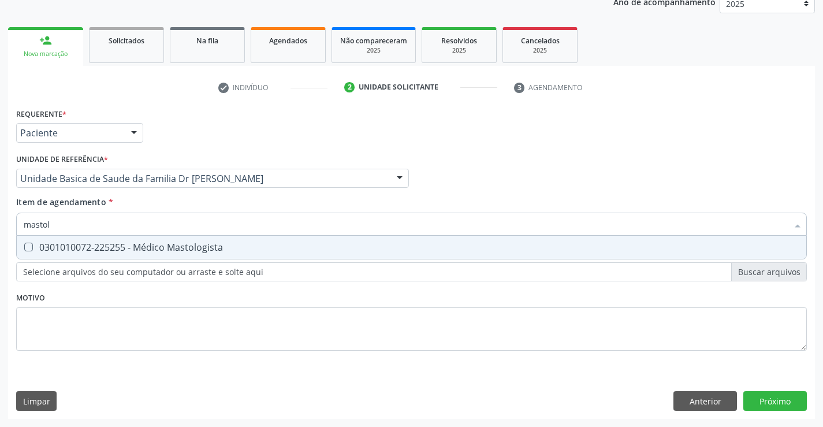
type input "mastolo"
click at [165, 245] on div "0301010072-225255 - Médico Mastologista" at bounding box center [412, 247] width 776 height 9
checkbox Mastologista "true"
click at [782, 403] on div "Requerente * Paciente Profissional de Saúde Paciente Nenhum resultado encontrad…" at bounding box center [411, 262] width 807 height 314
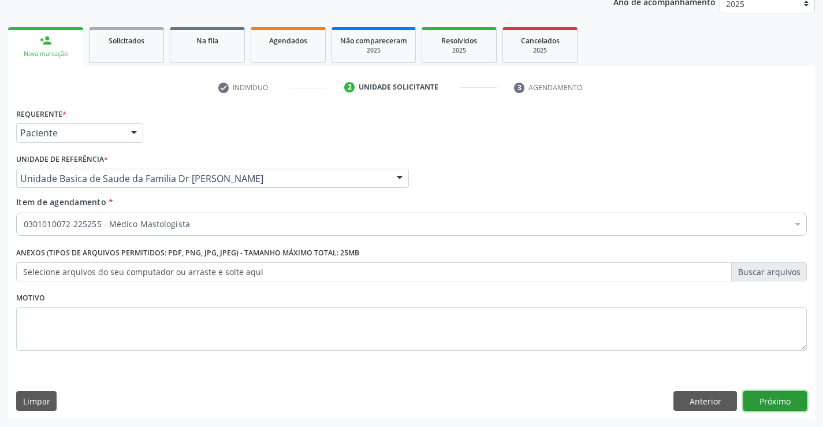
click at [772, 397] on button "Próximo" at bounding box center [775, 401] width 64 height 20
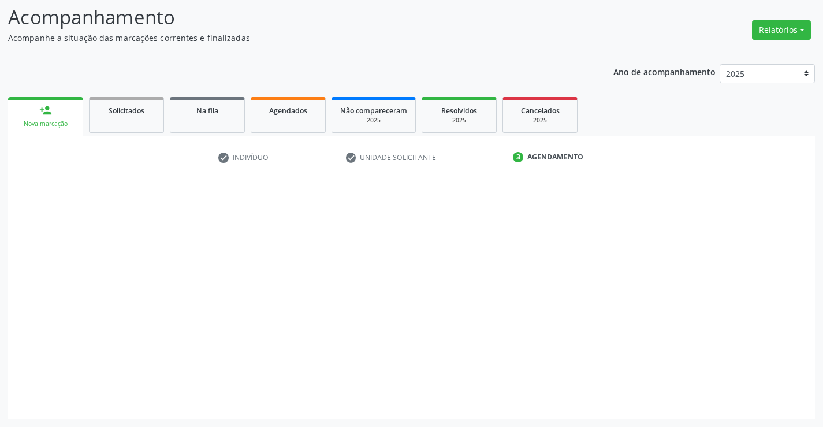
scroll to position [76, 0]
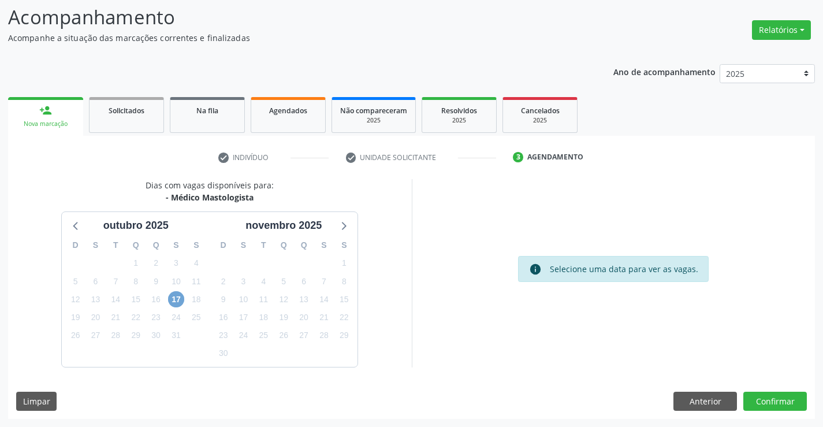
click at [180, 293] on span "17" at bounding box center [176, 299] width 16 height 16
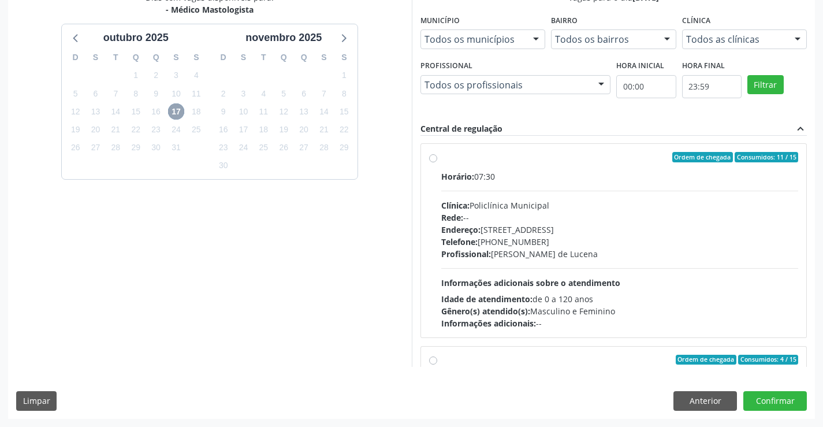
scroll to position [0, 0]
click at [545, 167] on label "Ordem de chegada Consumidos: 11 / 15 Horário: 07:30 Clínica: Policlínica Munici…" at bounding box center [619, 240] width 357 height 177
click at [437, 163] on input "Ordem de chegada Consumidos: 11 / 15 Horário: 07:30 Clínica: Policlínica Munici…" at bounding box center [433, 157] width 8 height 10
radio input "true"
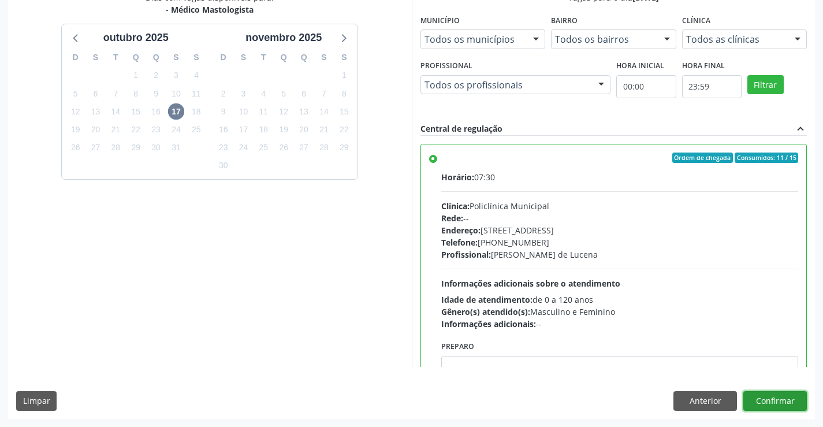
click at [770, 396] on button "Confirmar" at bounding box center [775, 401] width 64 height 20
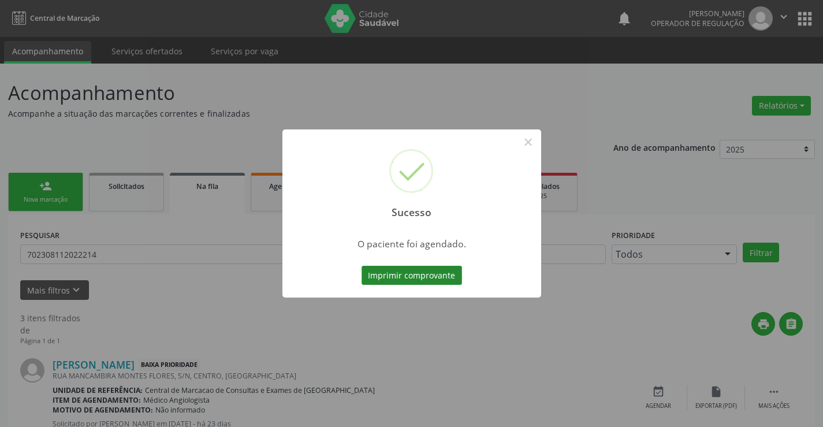
click at [415, 269] on button "Imprimir comprovante" at bounding box center [411, 276] width 100 height 20
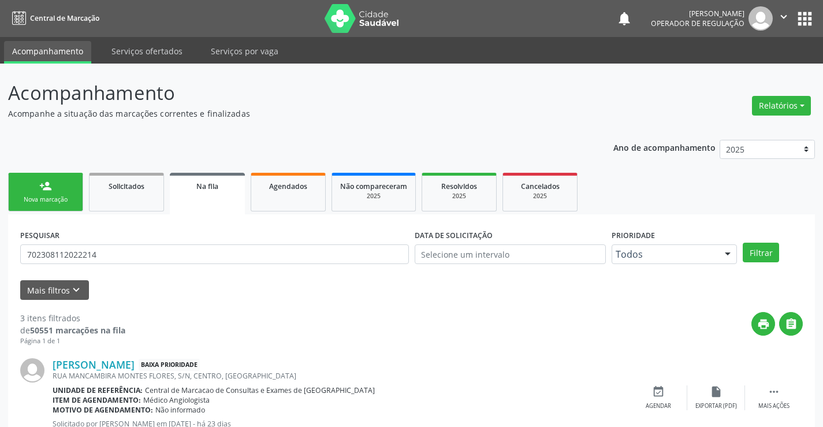
click at [58, 187] on link "person_add Nova marcação" at bounding box center [45, 192] width 75 height 39
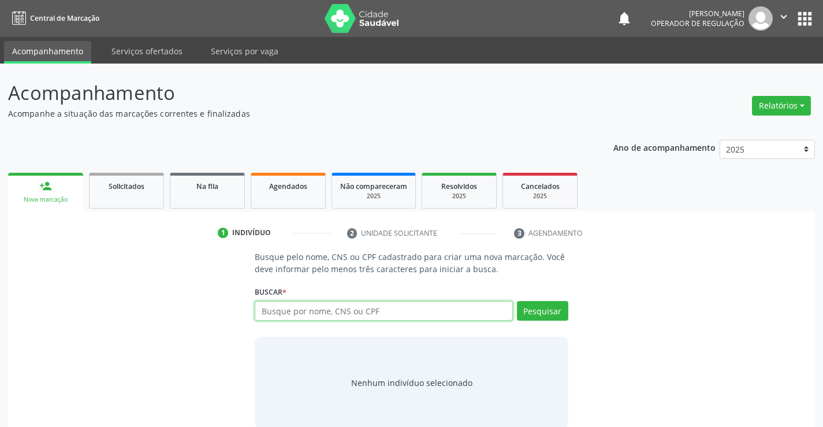
click at [428, 305] on input "text" at bounding box center [384, 311] width 258 height 20
type input "700409181240350"
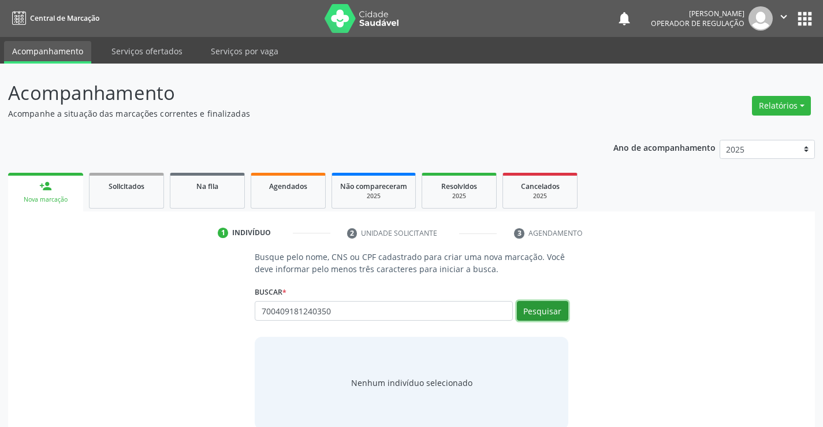
click at [542, 308] on button "Pesquisar" at bounding box center [542, 311] width 51 height 20
type input "700409181240350"
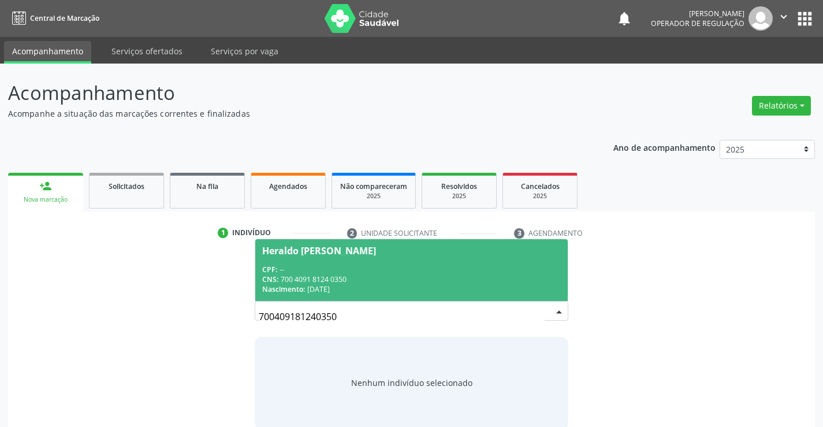
click at [406, 264] on div "CPF: --" at bounding box center [411, 269] width 298 height 10
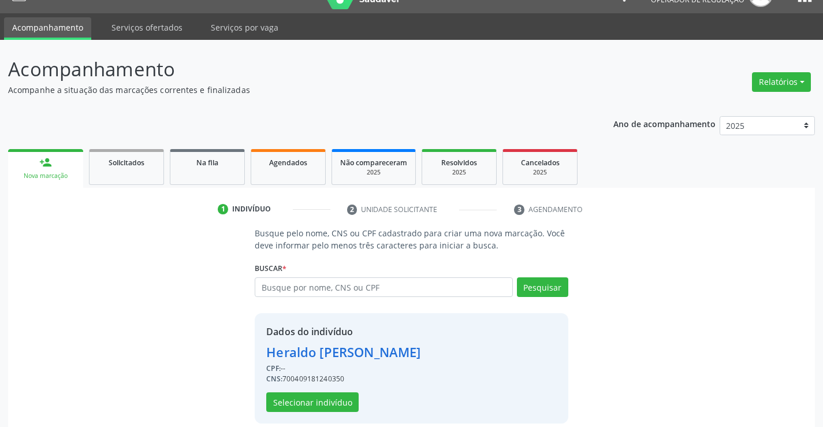
scroll to position [36, 0]
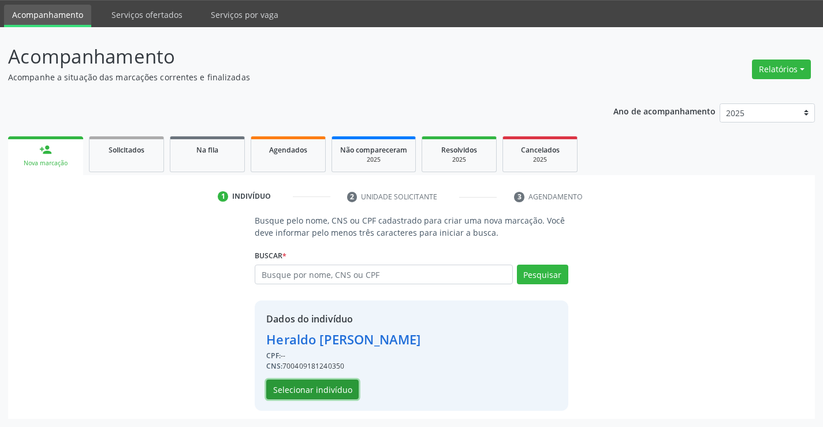
click at [296, 386] on button "Selecionar indivíduo" at bounding box center [312, 389] width 92 height 20
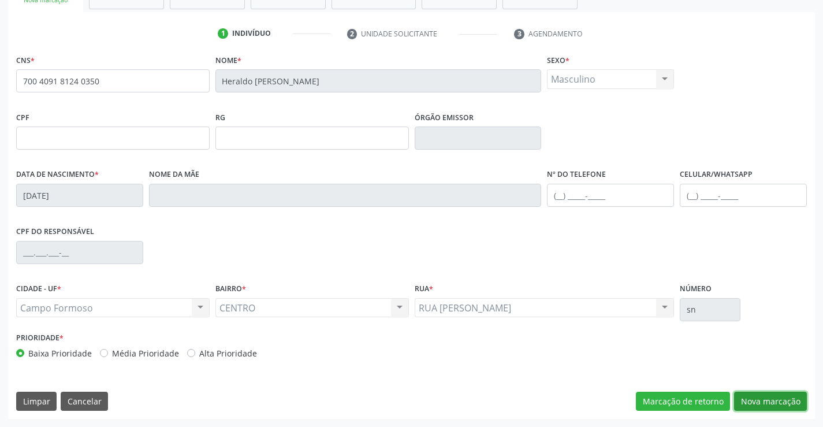
click at [769, 396] on button "Nova marcação" at bounding box center [770, 402] width 73 height 20
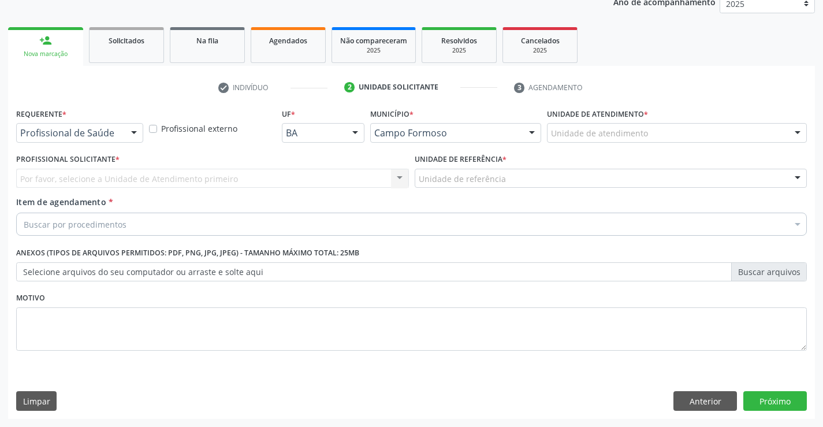
scroll to position [146, 0]
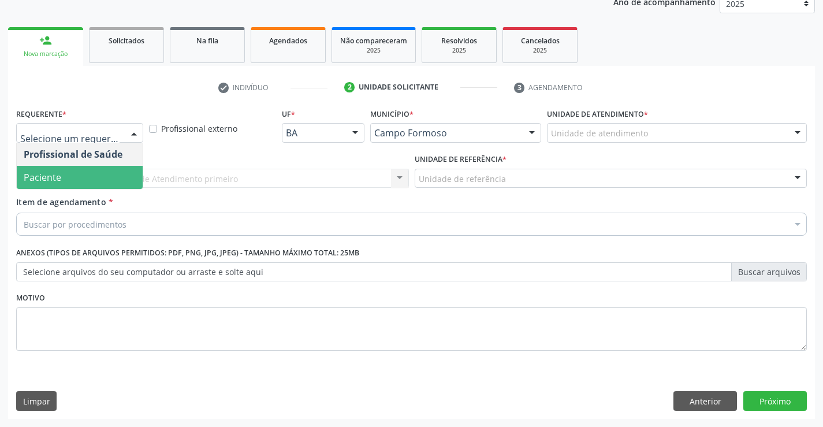
click at [61, 179] on span "Paciente" at bounding box center [80, 177] width 126 height 23
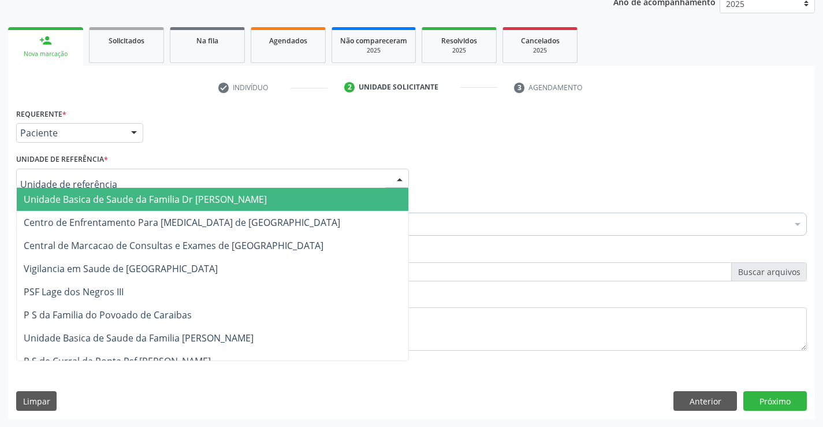
click at [64, 196] on span "Unidade Basica de Saude da Familia Dr [PERSON_NAME]" at bounding box center [145, 199] width 243 height 13
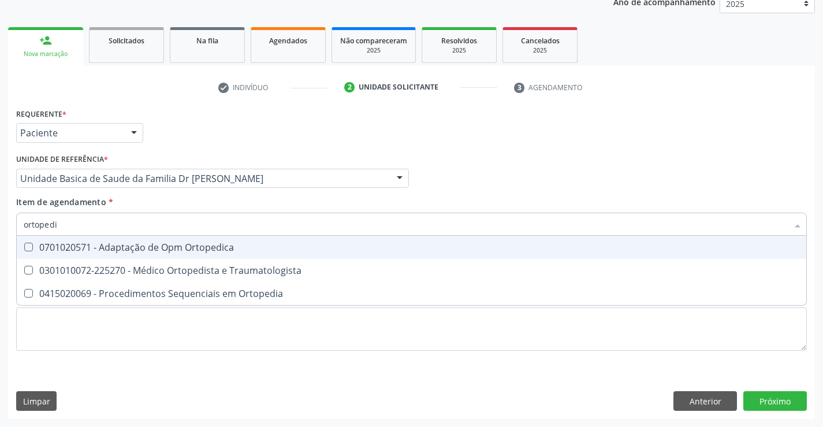
type input "ortopedis"
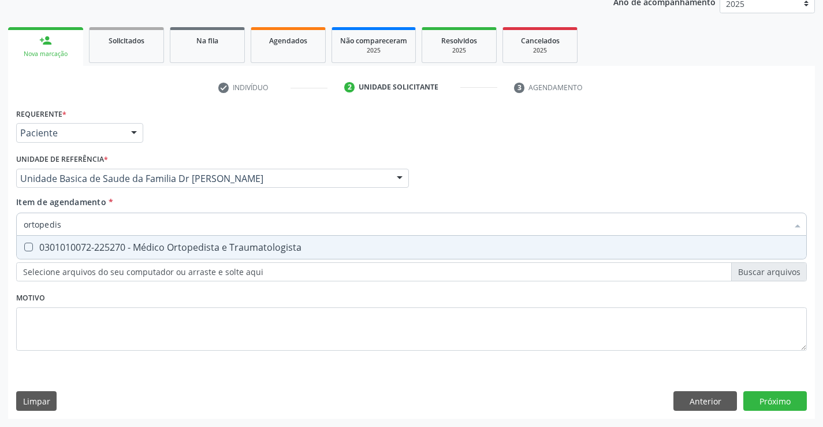
click at [204, 247] on div "0301010072-225270 - Médico Ortopedista e Traumatologista" at bounding box center [412, 247] width 776 height 9
checkbox Traumatologista "true"
click at [775, 402] on div "Requerente * Paciente Profissional de Saúde Paciente Nenhum resultado encontrad…" at bounding box center [411, 262] width 807 height 314
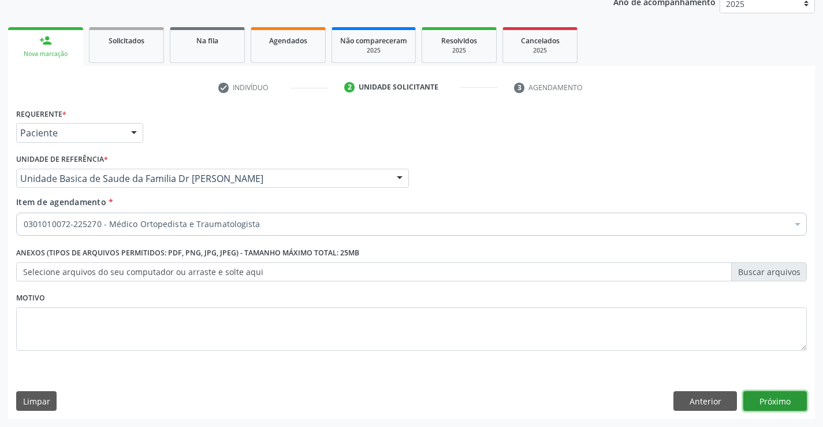
click at [775, 402] on button "Próximo" at bounding box center [775, 401] width 64 height 20
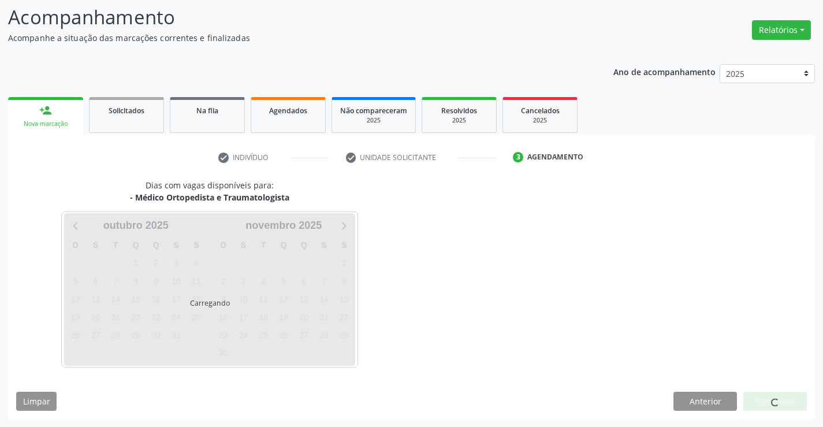
scroll to position [76, 0]
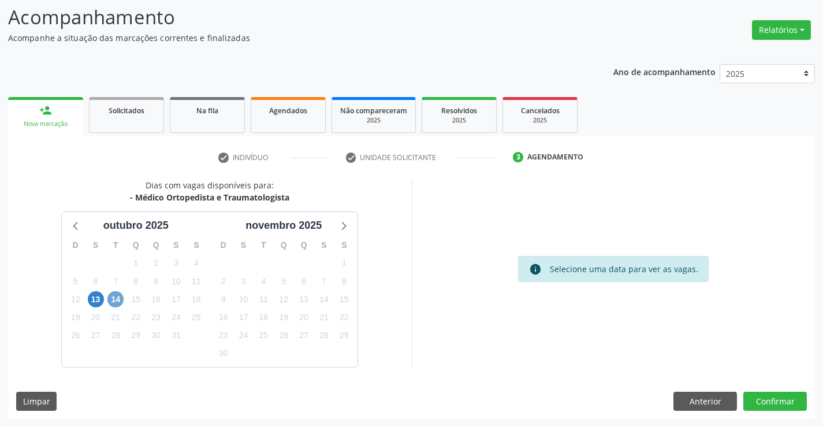
click at [116, 296] on span "14" at bounding box center [115, 299] width 16 height 16
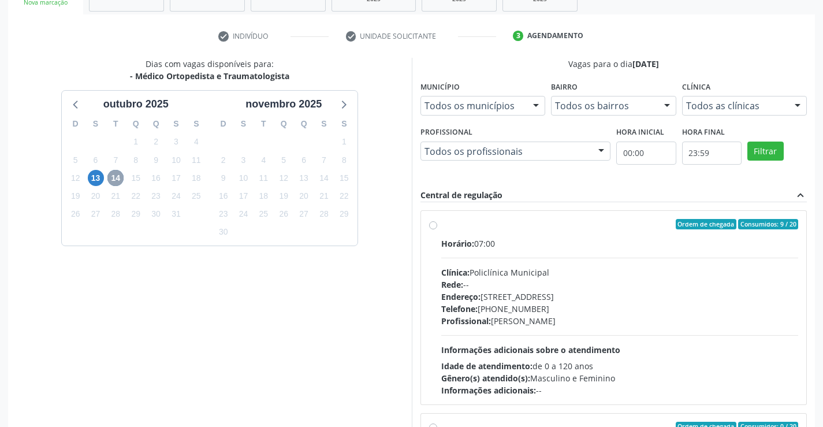
scroll to position [263, 0]
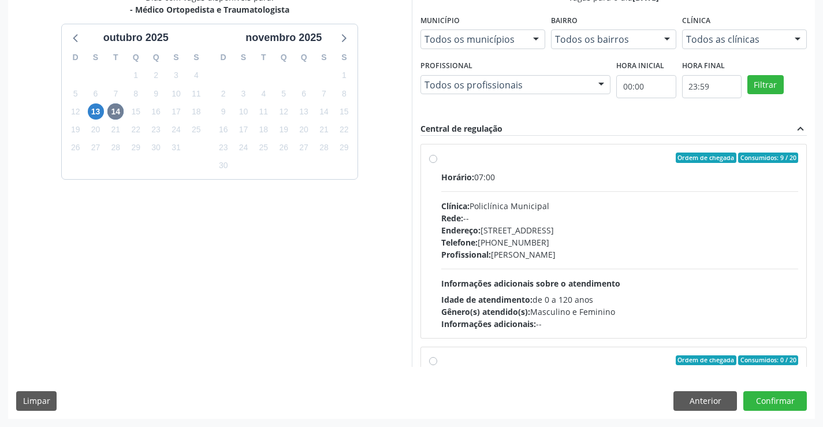
click at [572, 160] on div "Ordem de chegada Consumidos: 9 / 20" at bounding box center [619, 157] width 357 height 10
click at [437, 160] on input "Ordem de chegada Consumidos: 9 / 20 Horário: 07:00 Clínica: Policlínica Municip…" at bounding box center [433, 157] width 8 height 10
radio input "true"
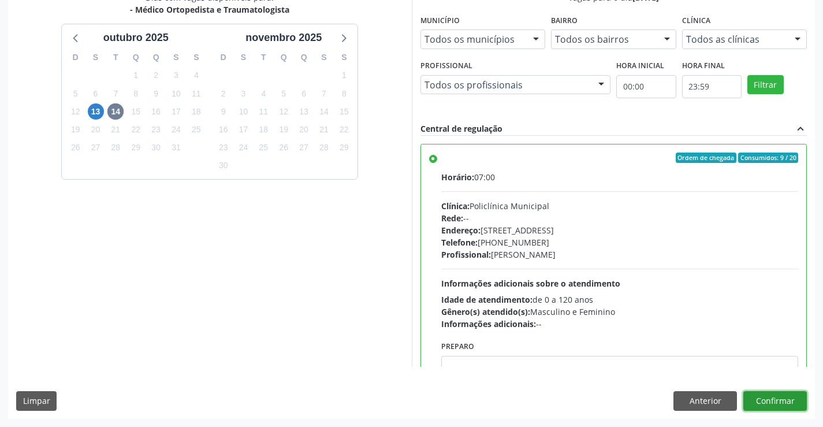
click at [771, 398] on button "Confirmar" at bounding box center [775, 401] width 64 height 20
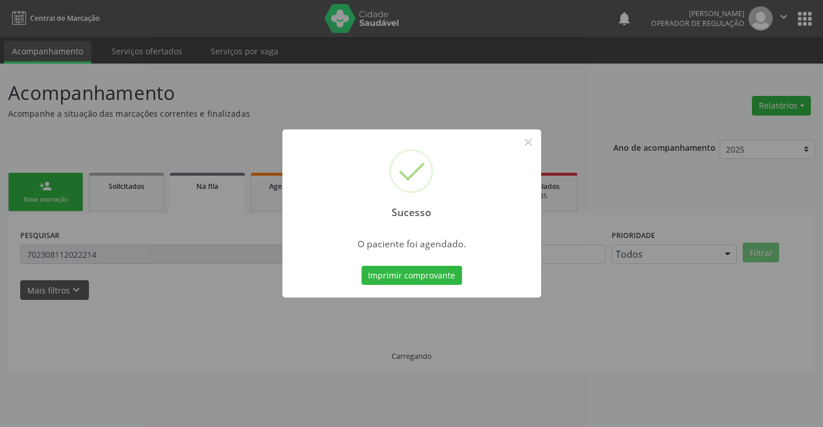
scroll to position [0, 0]
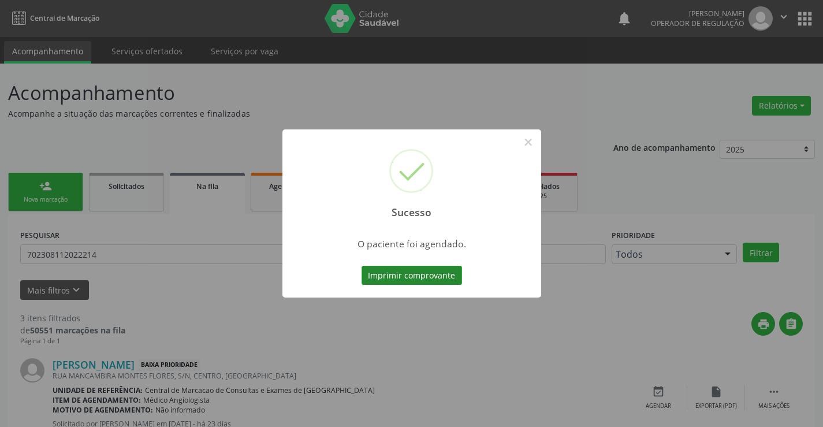
click at [399, 275] on button "Imprimir comprovante" at bounding box center [411, 276] width 100 height 20
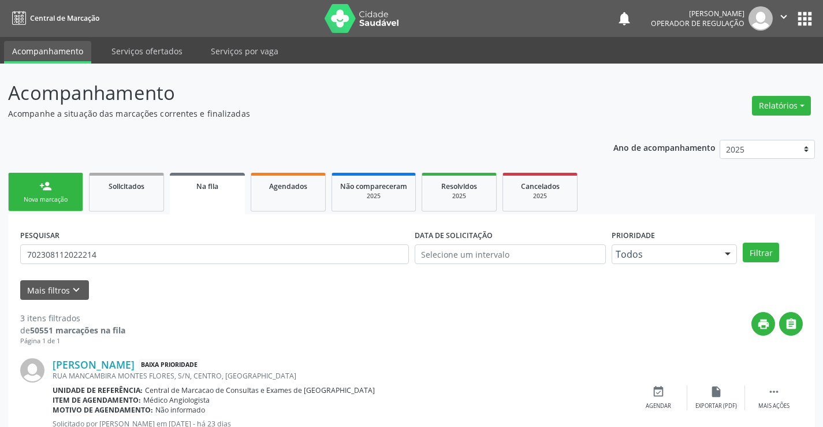
click at [59, 193] on link "person_add Nova marcação" at bounding box center [45, 192] width 75 height 39
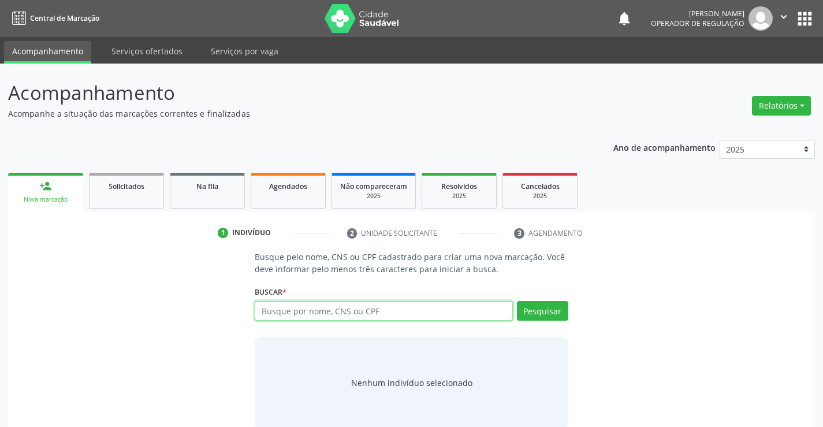
click at [348, 311] on input "text" at bounding box center [384, 311] width 258 height 20
type input "700402995645348"
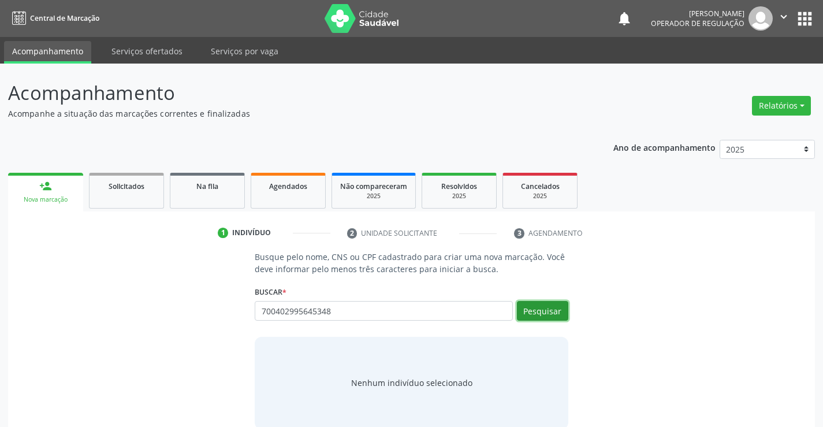
click at [542, 305] on button "Pesquisar" at bounding box center [542, 311] width 51 height 20
type input "700402995645348"
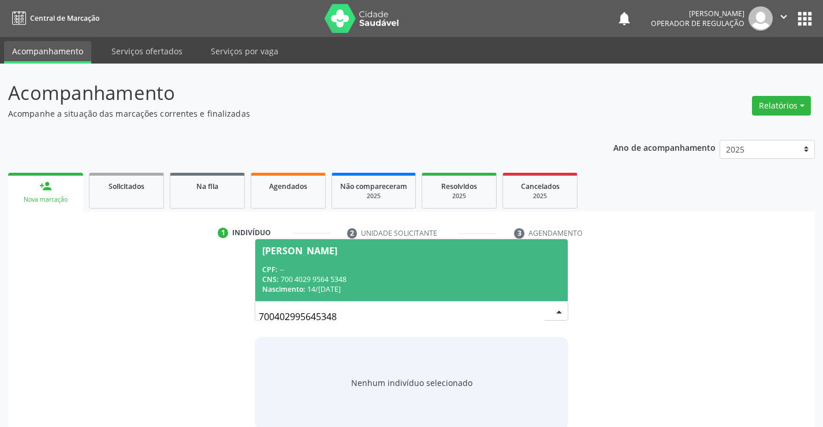
click at [370, 266] on div "CPF: --" at bounding box center [411, 269] width 298 height 10
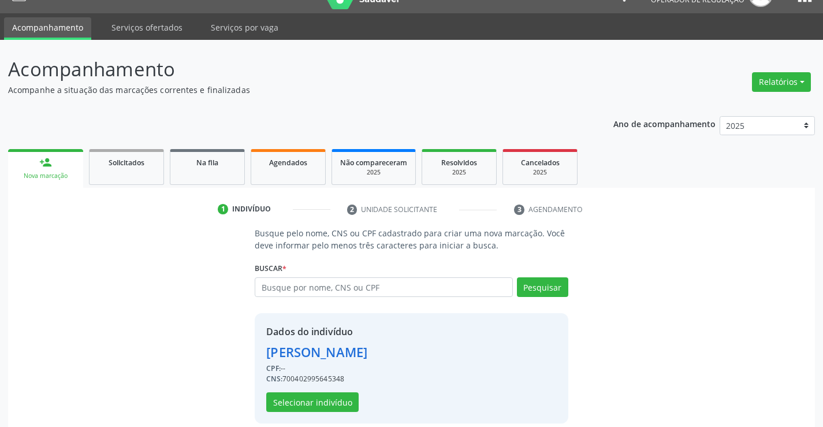
scroll to position [36, 0]
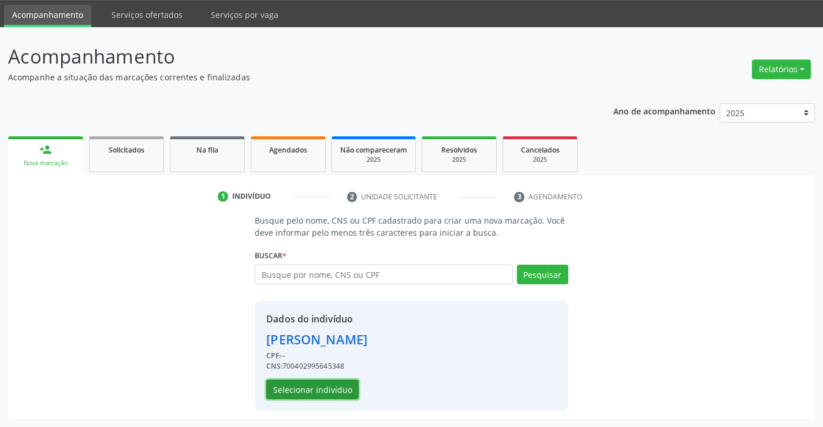
click at [318, 386] on button "Selecionar indivíduo" at bounding box center [312, 389] width 92 height 20
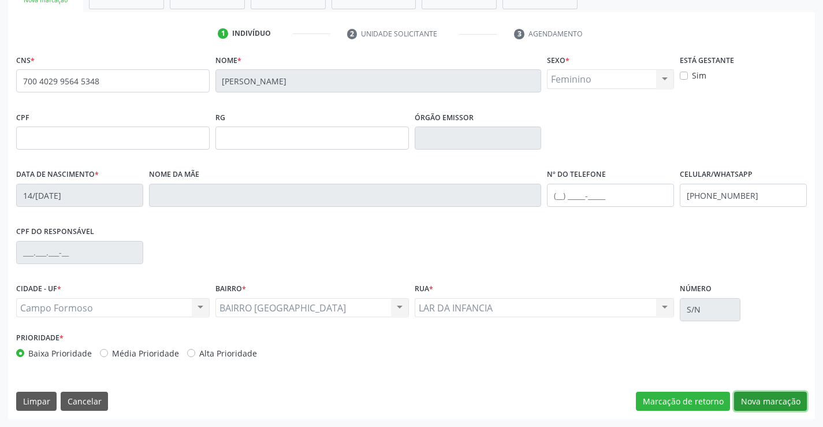
click at [784, 396] on button "Nova marcação" at bounding box center [770, 402] width 73 height 20
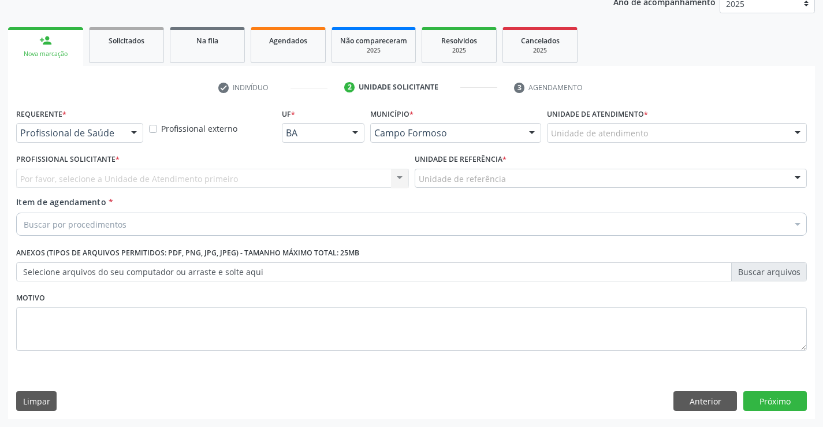
scroll to position [146, 0]
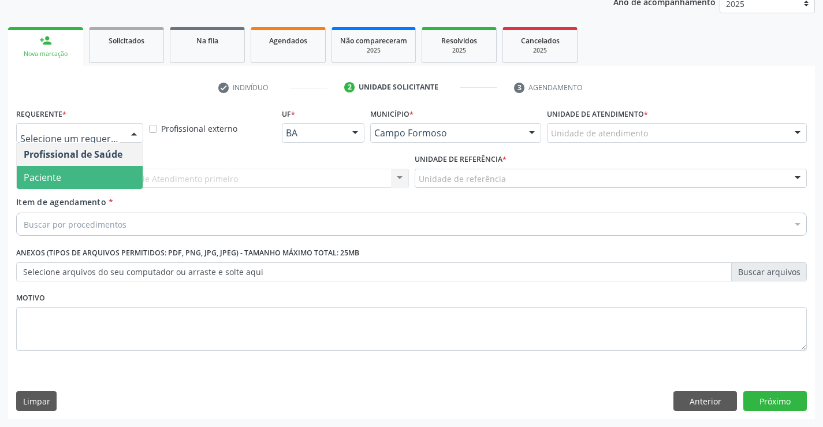
click at [74, 167] on span "Paciente" at bounding box center [80, 177] width 126 height 23
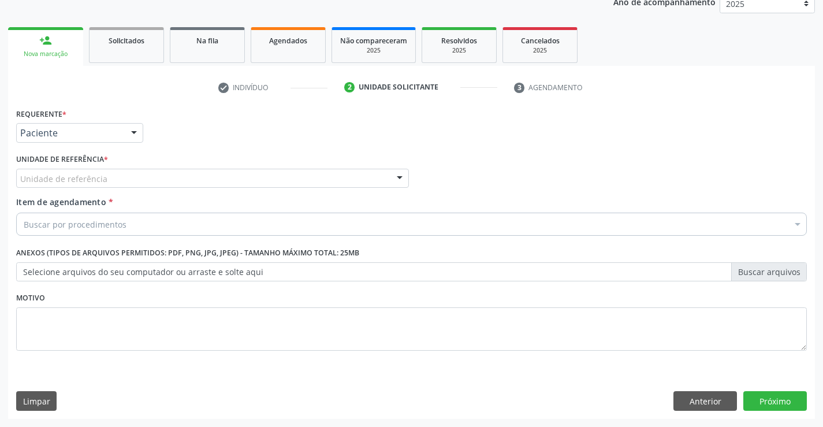
click at [74, 167] on label "Unidade de referência *" at bounding box center [62, 160] width 92 height 18
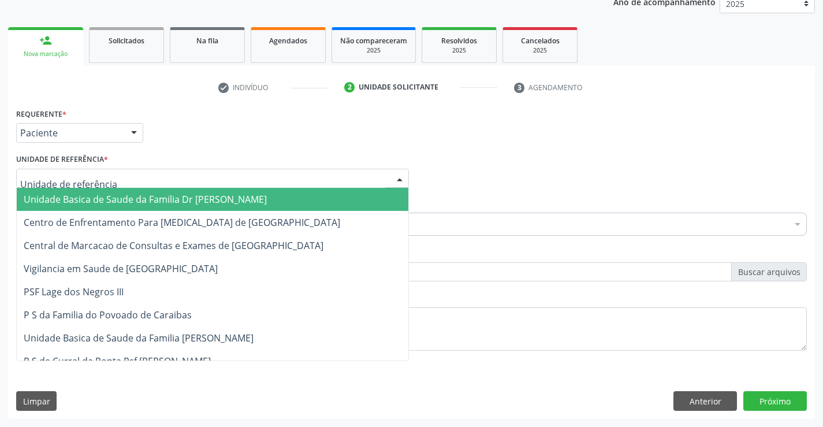
click at [92, 195] on span "Unidade Basica de Saude da Familia Dr [PERSON_NAME]" at bounding box center [145, 199] width 243 height 13
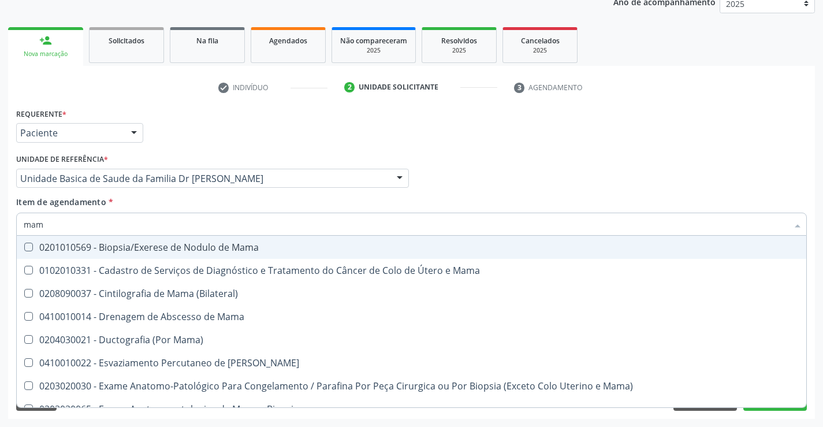
type input "mamo"
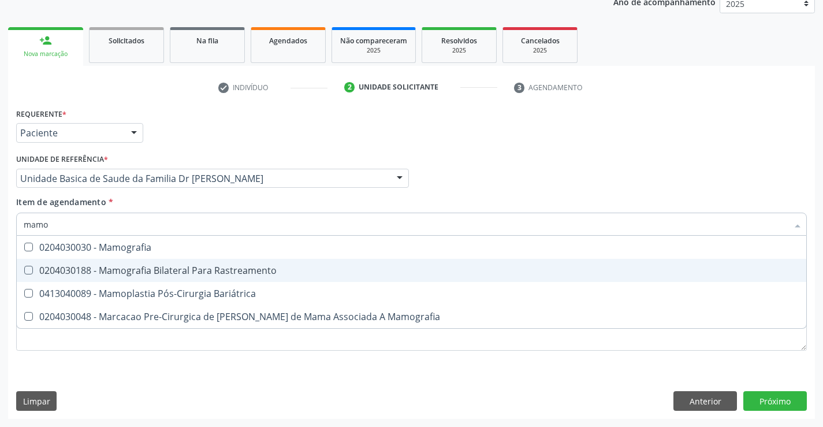
click at [151, 269] on div "0204030188 - Mamografia Bilateral Para Rastreamento" at bounding box center [412, 270] width 776 height 9
checkbox Rastreamento "true"
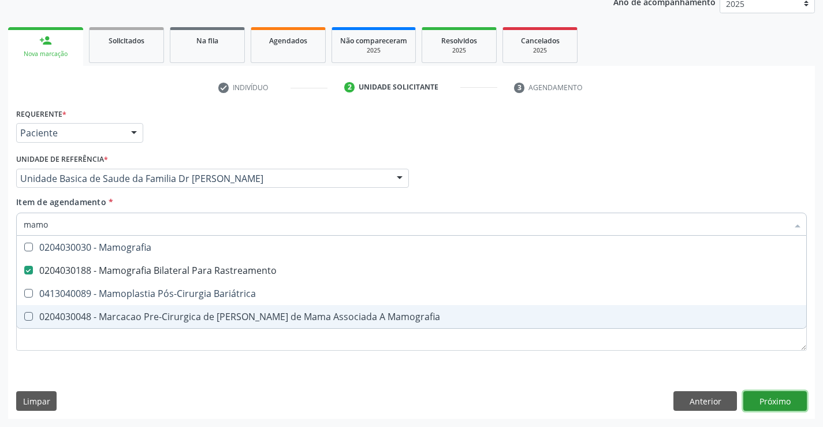
click at [776, 395] on div "Requerente * Paciente Profissional de Saúde Paciente Nenhum resultado encontrad…" at bounding box center [411, 262] width 807 height 314
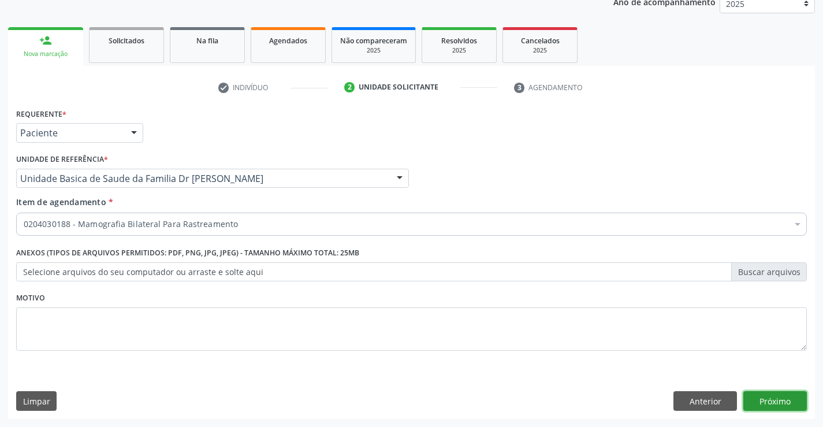
click at [776, 395] on button "Próximo" at bounding box center [775, 401] width 64 height 20
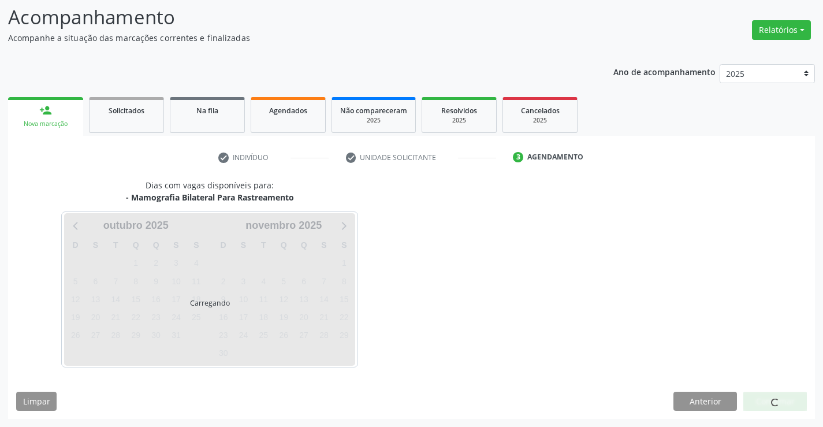
scroll to position [110, 0]
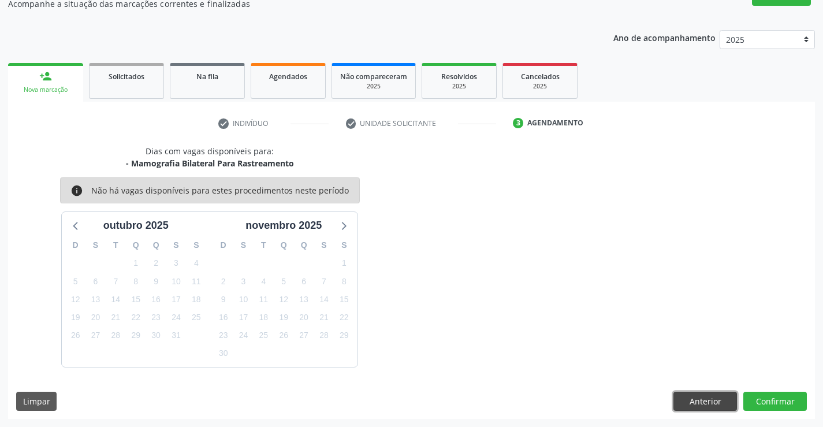
click at [705, 402] on button "Anterior" at bounding box center [705, 402] width 64 height 20
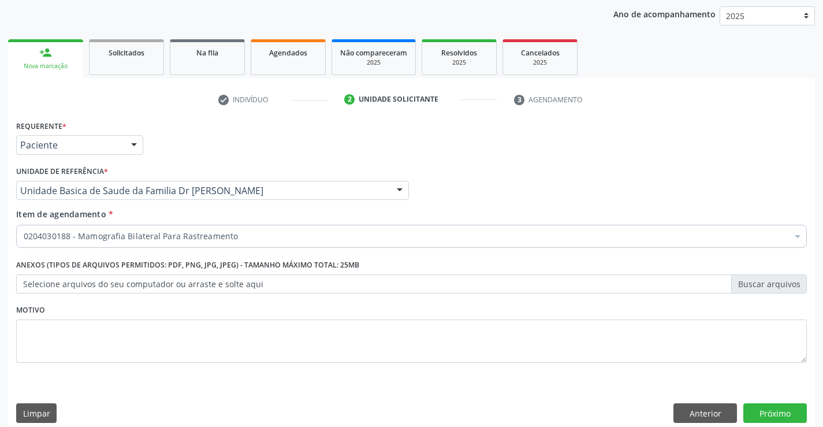
scroll to position [146, 0]
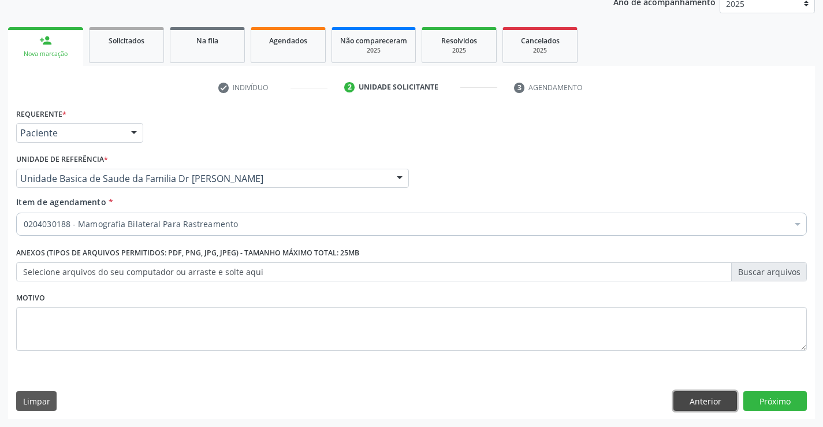
click at [699, 402] on button "Anterior" at bounding box center [705, 401] width 64 height 20
